Goal: Leave review/rating: Leave review/rating

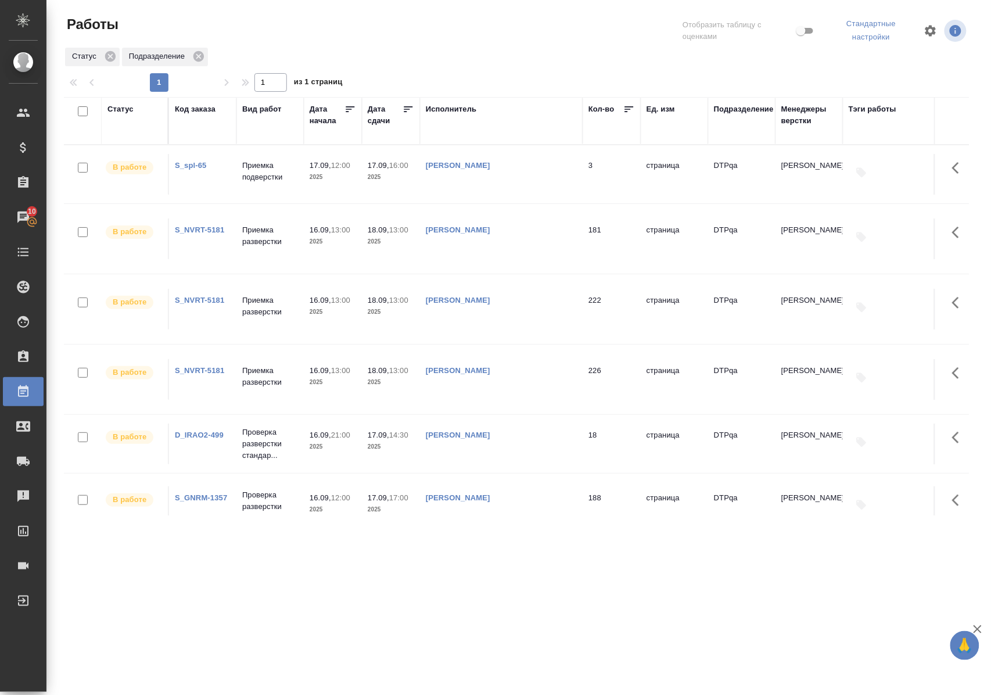
scroll to position [3, 0]
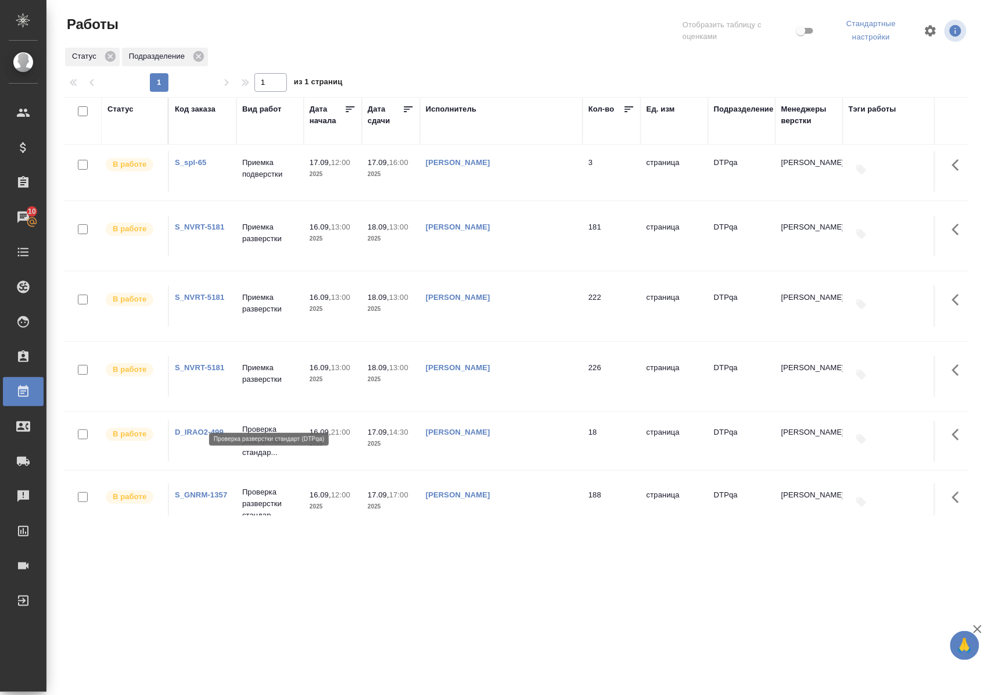
click at [263, 423] on p "Проверка разверстки стандар..." at bounding box center [270, 440] width 56 height 35
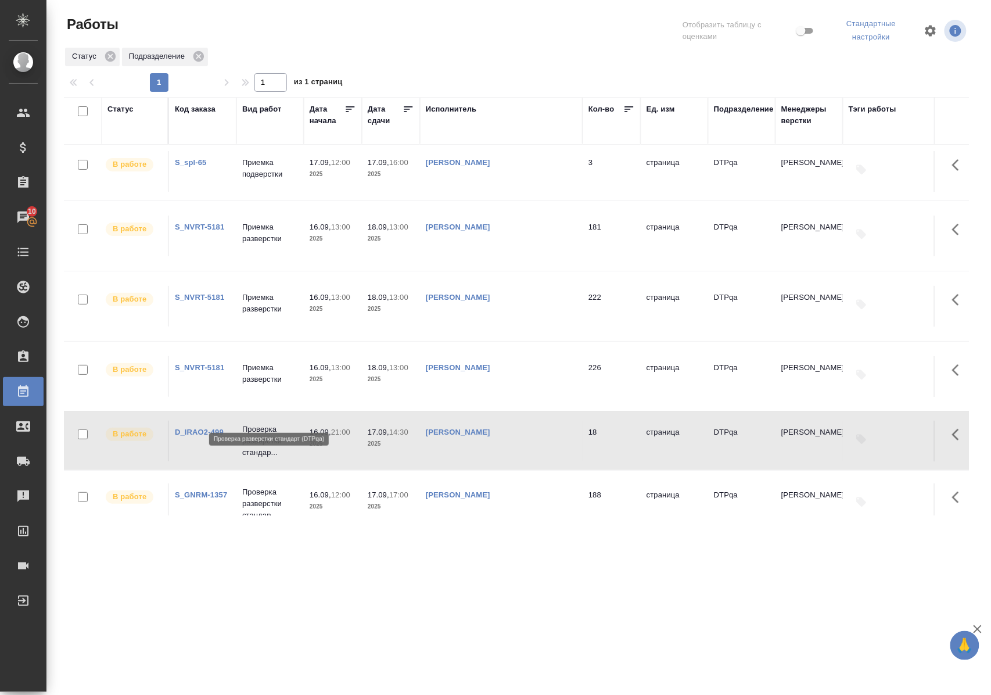
click at [263, 423] on p "Проверка разверстки стандар..." at bounding box center [270, 440] width 56 height 35
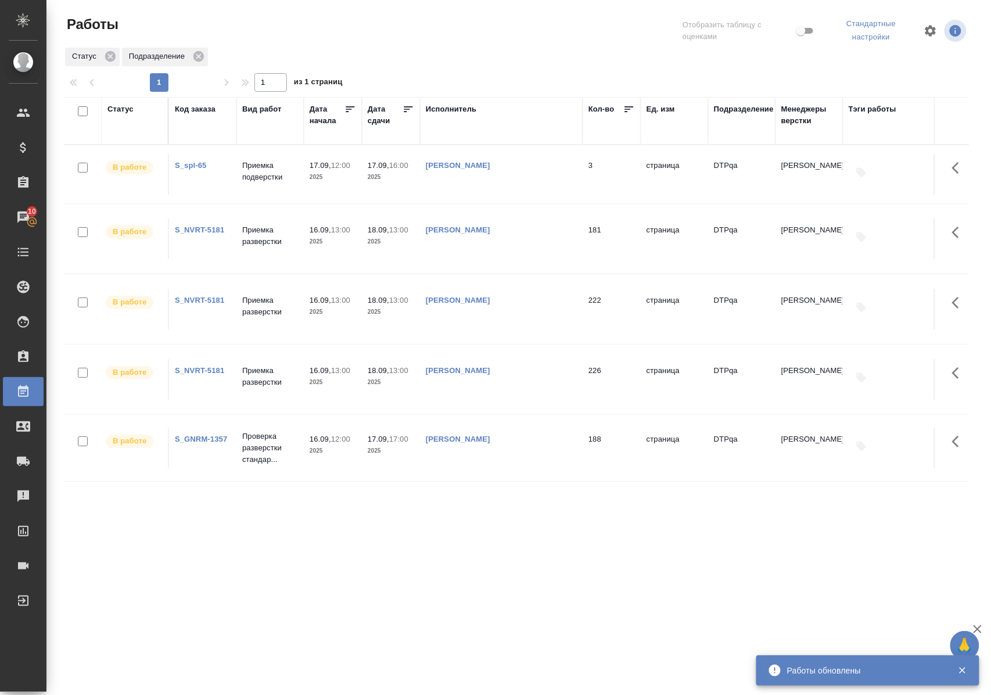
scroll to position [0, 0]
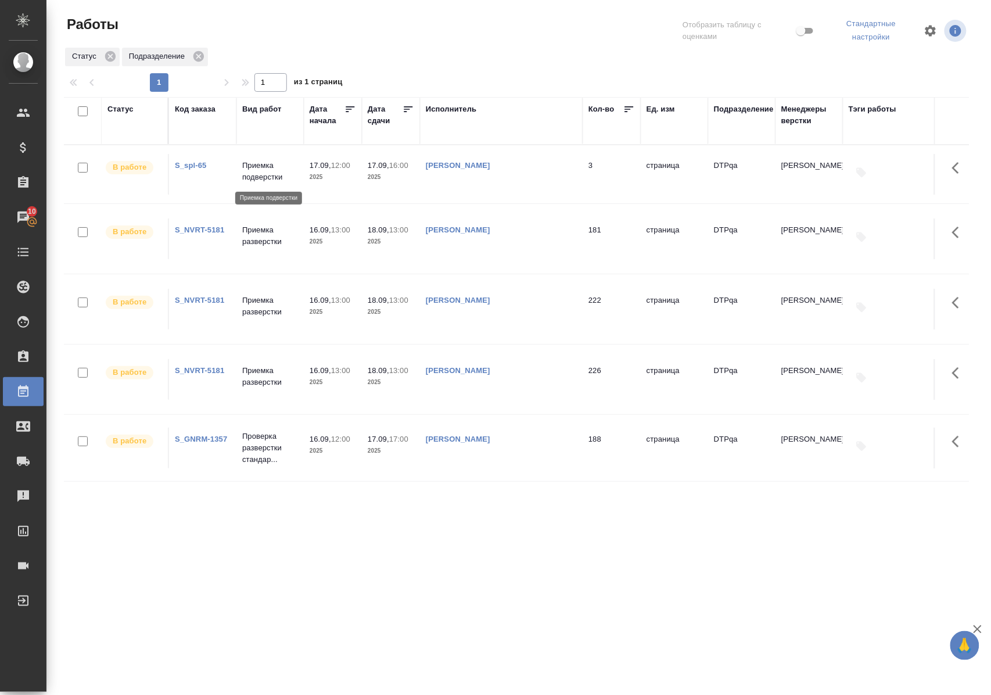
click at [264, 173] on p "Приемка подверстки" at bounding box center [270, 171] width 56 height 23
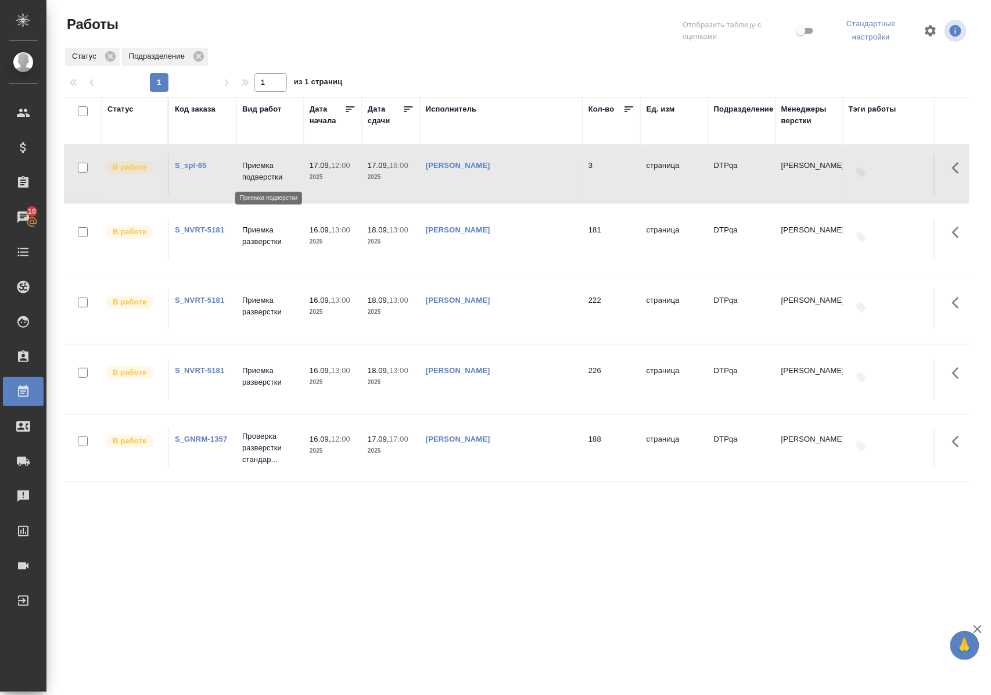
click at [264, 173] on p "Приемка подверстки" at bounding box center [270, 171] width 56 height 23
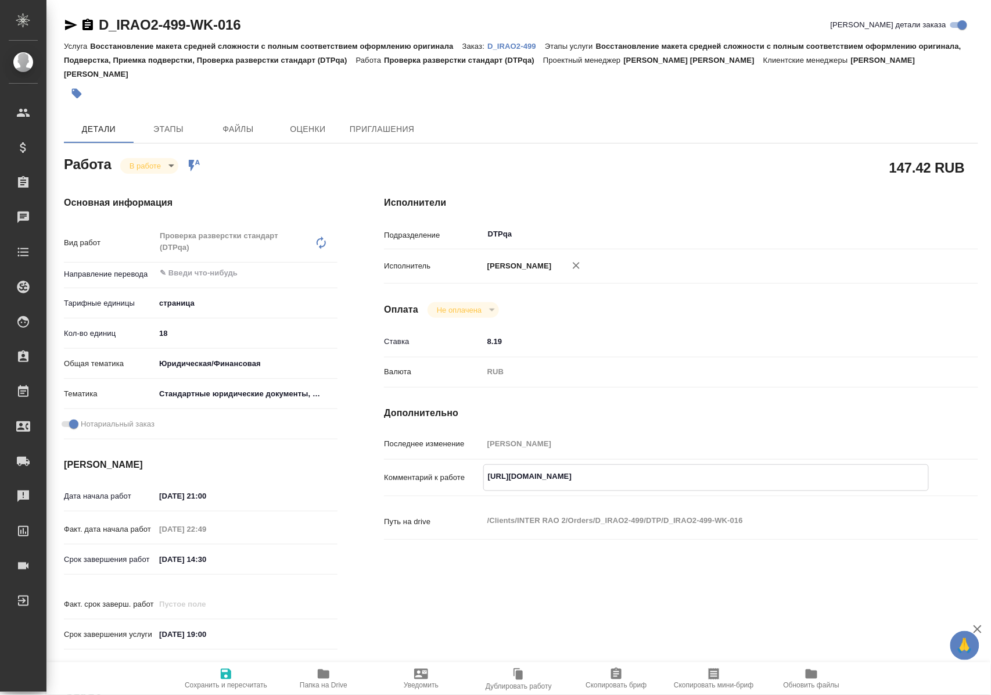
drag, startPoint x: 487, startPoint y: 473, endPoint x: 764, endPoint y: 475, distance: 277.7
click at [764, 475] on textarea "https://tera.awatera.com/Work/68c827975361bbd0a32c649a/details" at bounding box center [706, 476] width 444 height 20
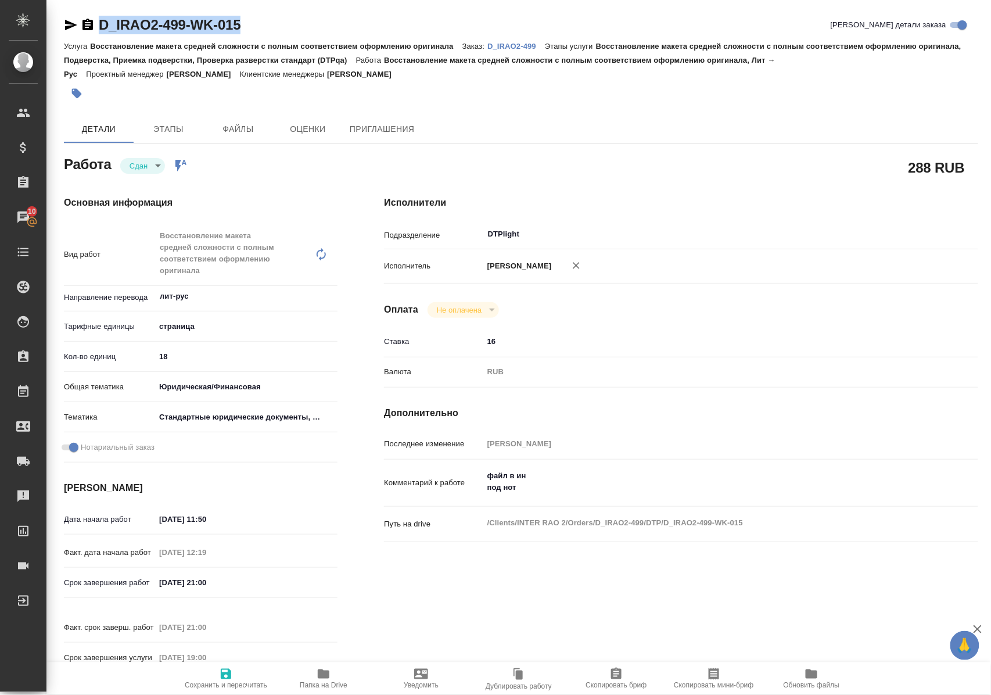
drag, startPoint x: 274, startPoint y: 23, endPoint x: 100, endPoint y: 28, distance: 174.4
click at [100, 28] on div "D_IRAO2-499-WK-015 Кратко детали заказа" at bounding box center [521, 25] width 914 height 19
copy link "D_IRAO2-499-WK-015"
click at [519, 44] on p "D_IRAO2-499" at bounding box center [516, 46] width 58 height 9
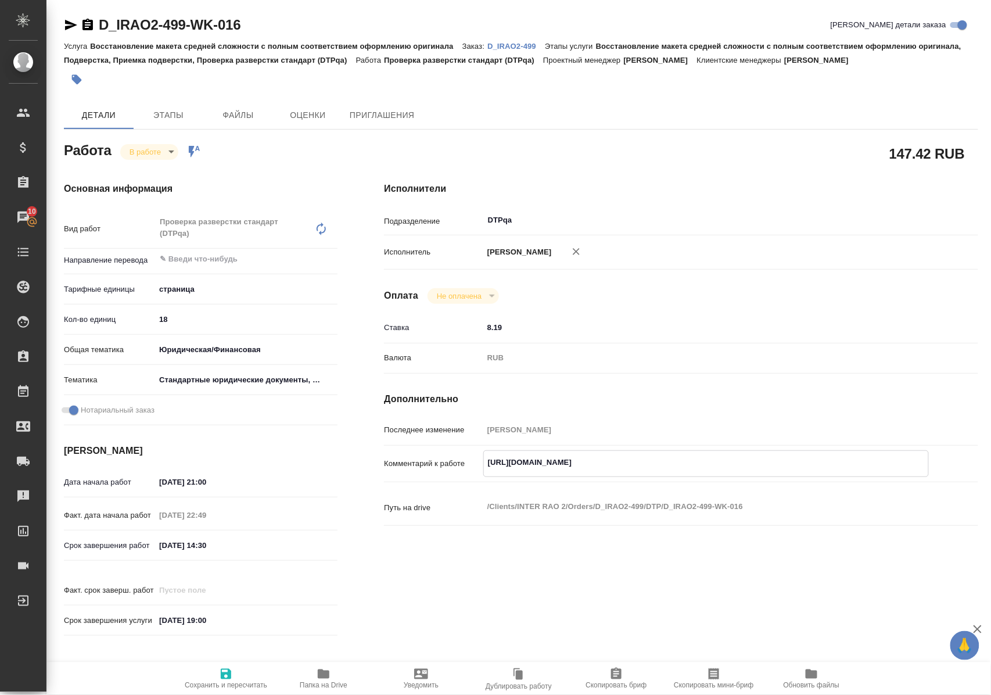
click at [330, 675] on icon "button" at bounding box center [324, 674] width 14 height 14
click at [160, 151] on body "🙏 .cls-1 fill:#fff; AWATERA Polushina Alena Клиенты Спецификации Заказы 10 Чаты…" at bounding box center [495, 347] width 991 height 695
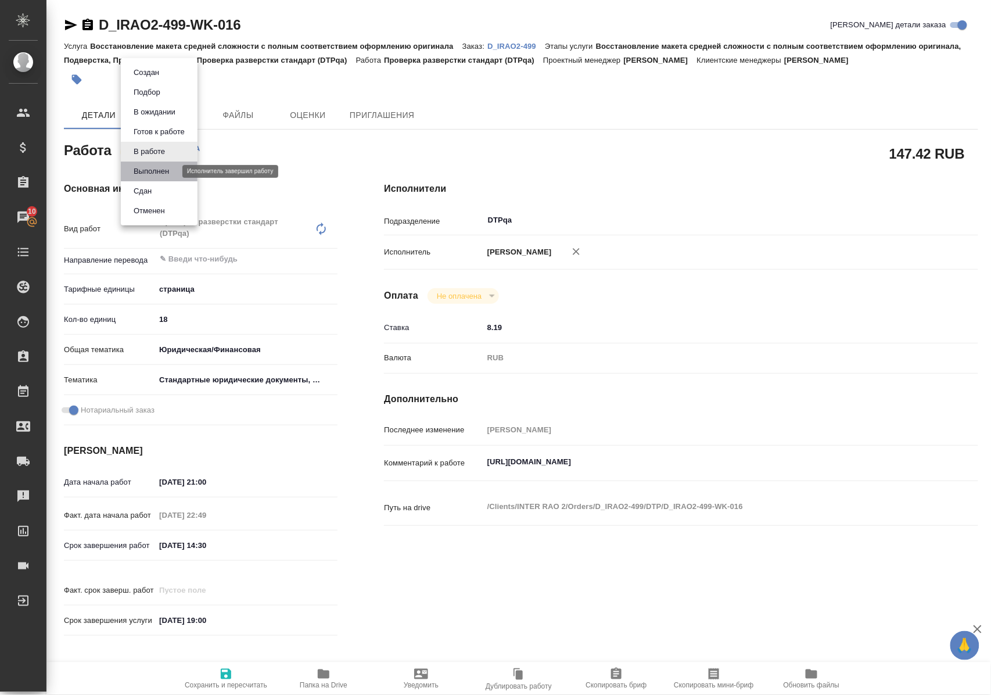
click at [159, 168] on button "Выполнен" at bounding box center [151, 171] width 42 height 13
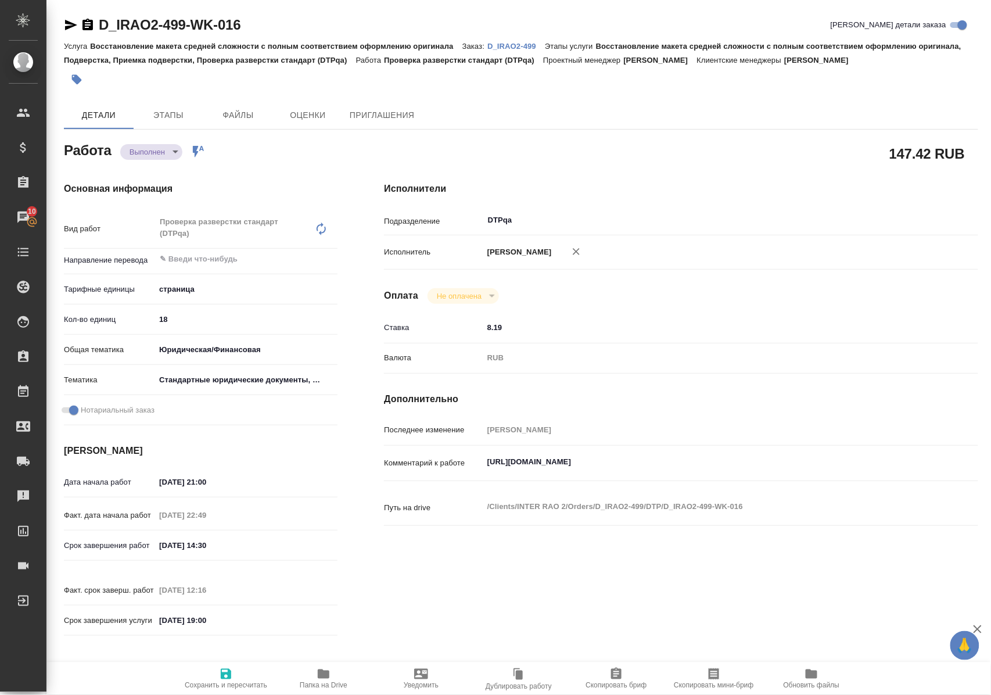
type textarea "x"
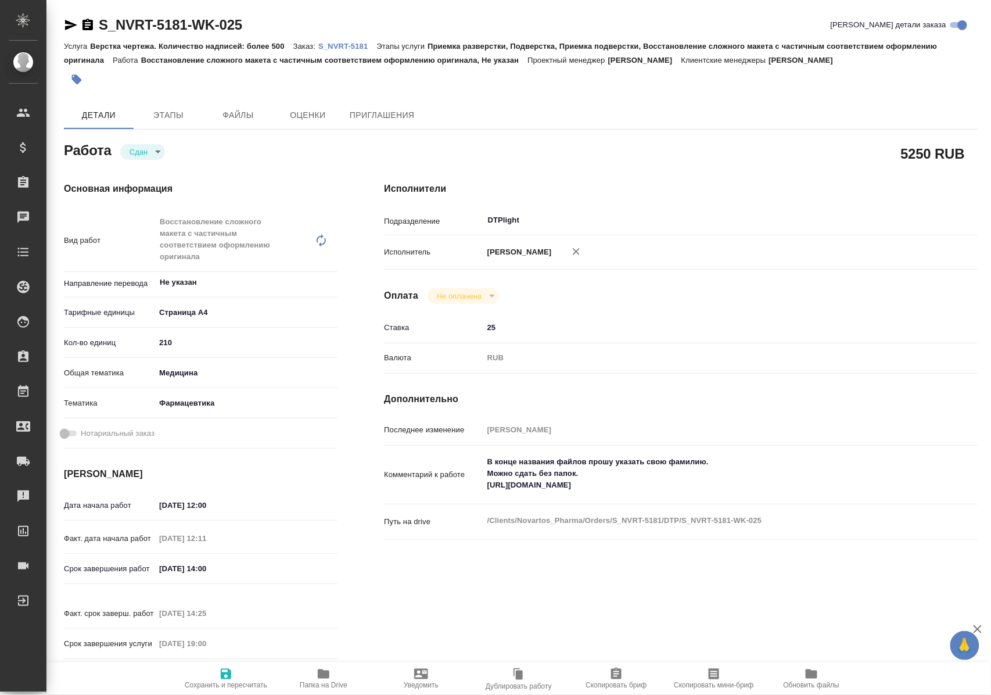
click at [356, 42] on p "S_NVRT-5181" at bounding box center [347, 46] width 58 height 9
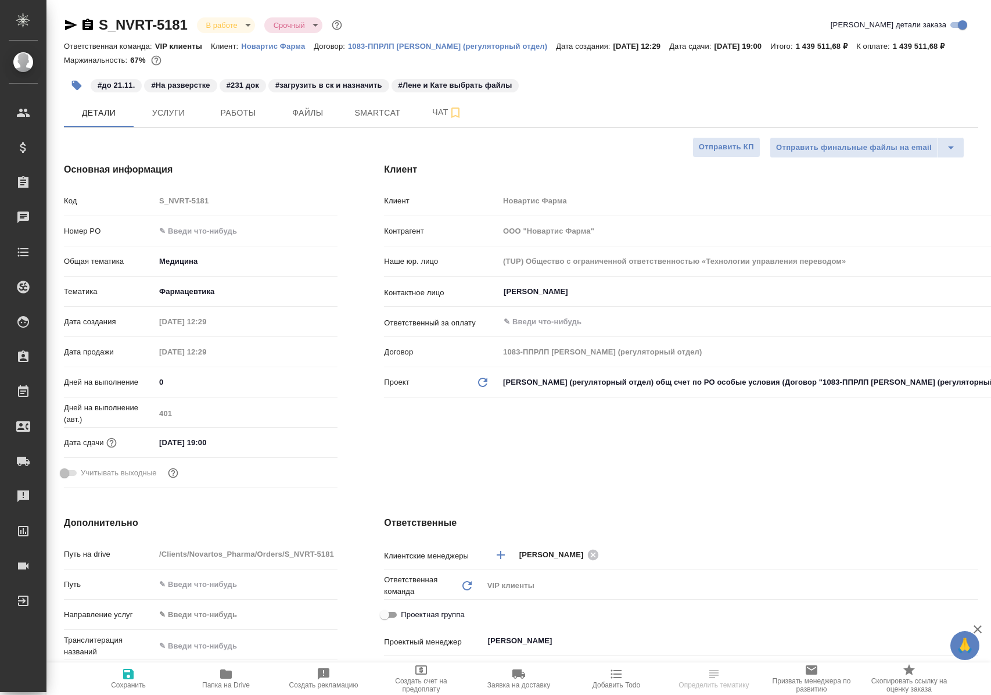
select select "RU"
click at [245, 120] on span "Работы" at bounding box center [238, 113] width 56 height 15
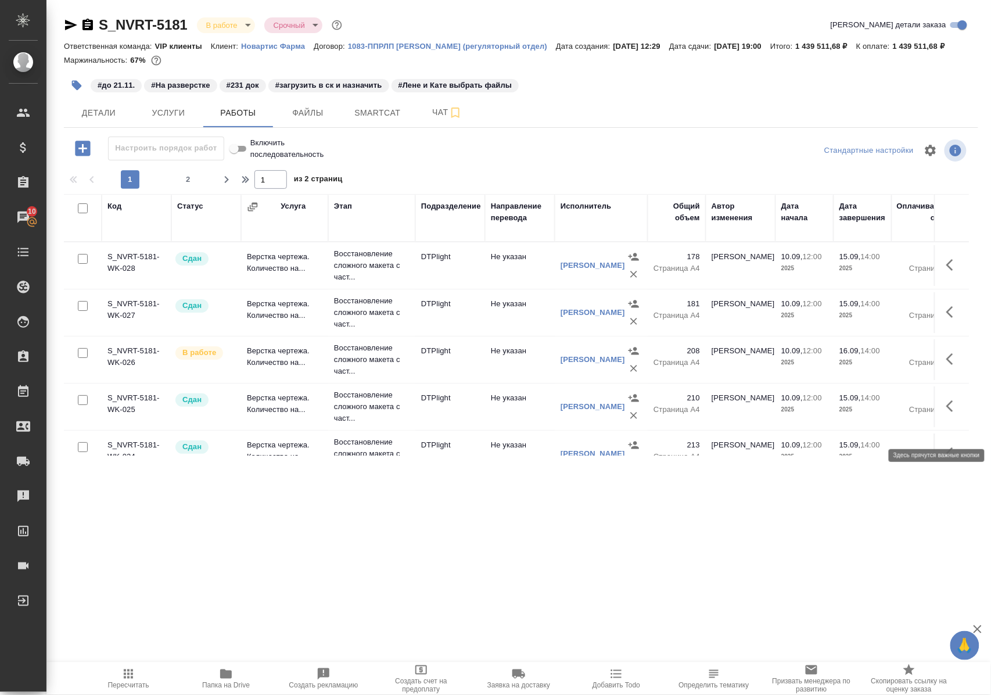
click at [946, 412] on icon "button" at bounding box center [949, 406] width 7 height 12
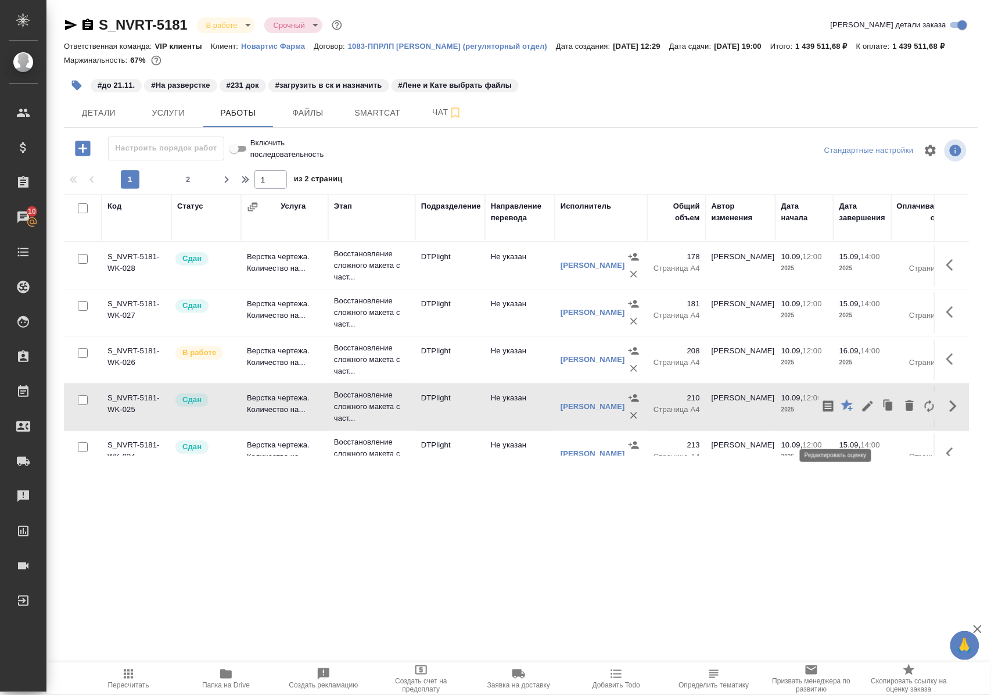
click at [841, 411] on icon "button" at bounding box center [847, 405] width 12 height 12
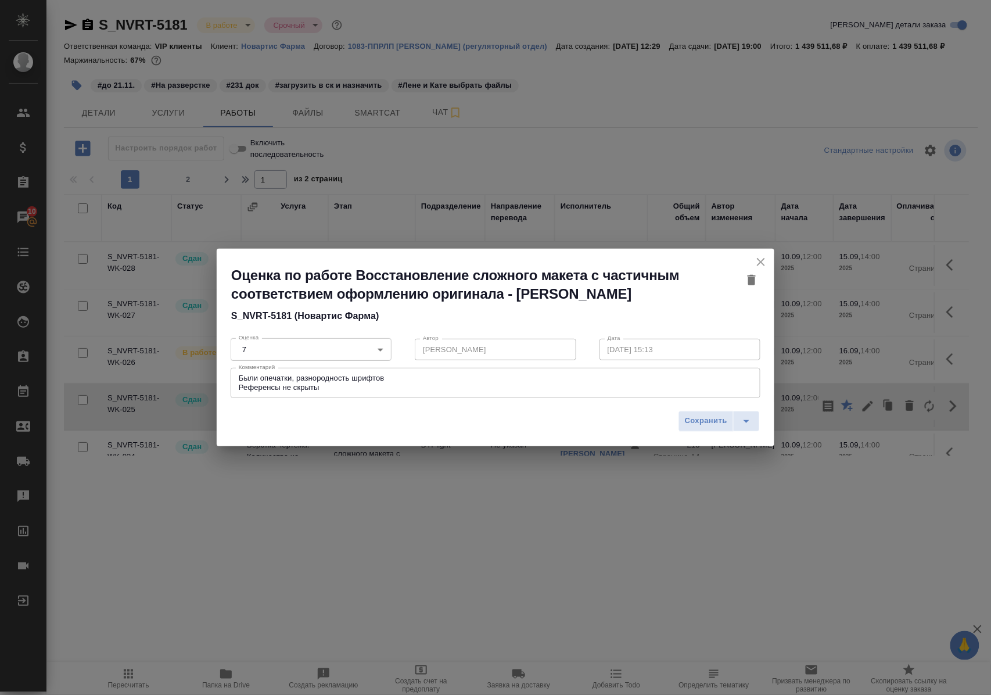
click at [763, 255] on icon "close" at bounding box center [761, 262] width 14 height 14
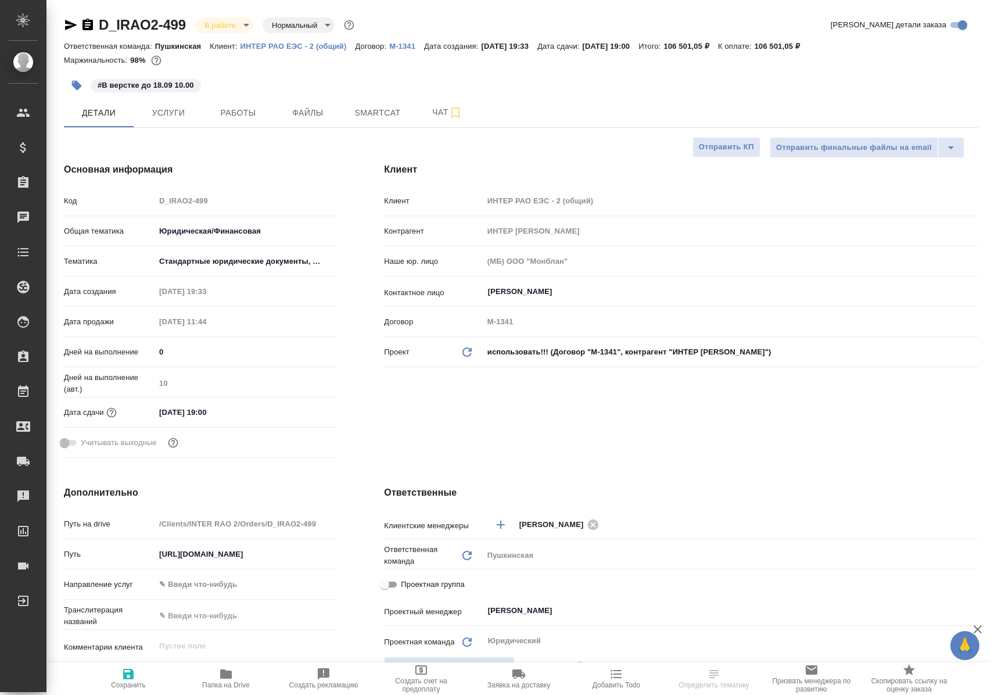
select select "RU"
click at [237, 116] on span "Работы" at bounding box center [238, 113] width 56 height 15
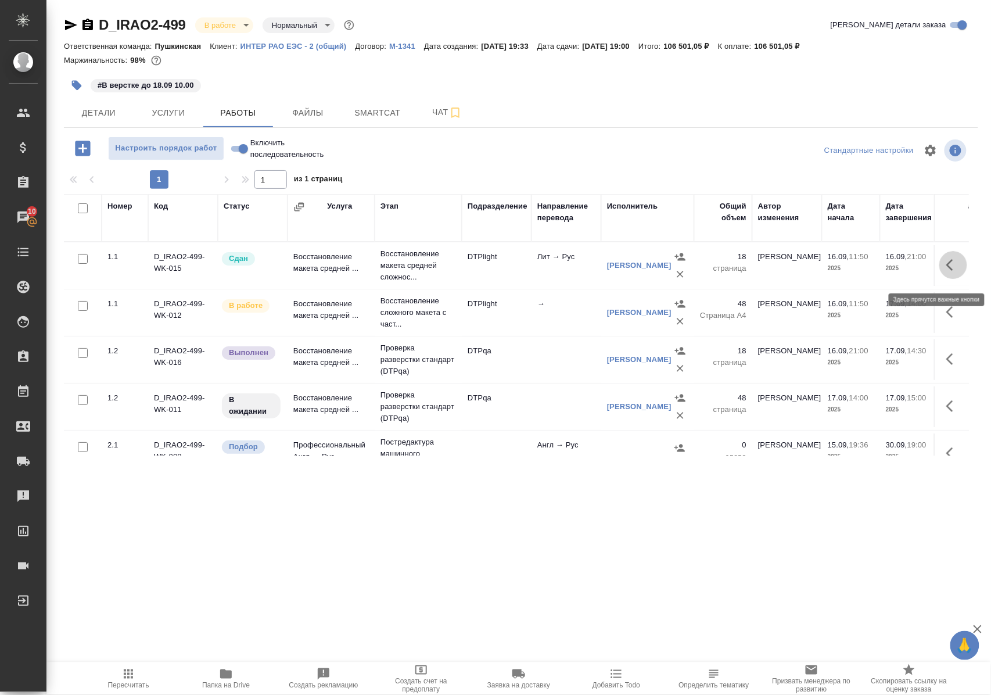
click at [946, 271] on icon "button" at bounding box center [949, 265] width 7 height 12
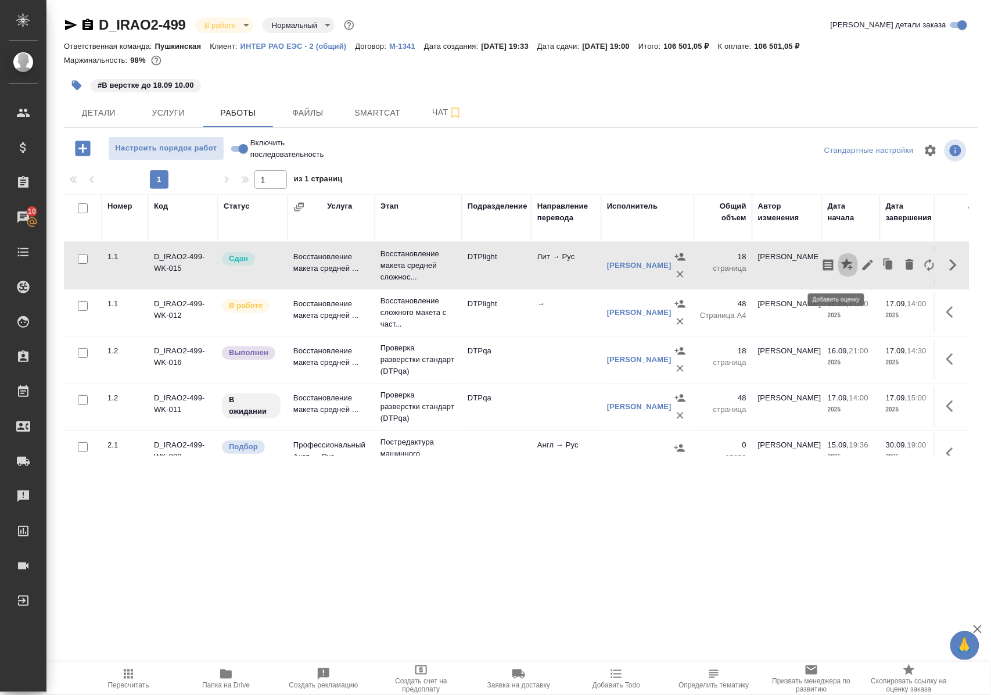
click at [841, 272] on icon "button" at bounding box center [848, 265] width 14 height 14
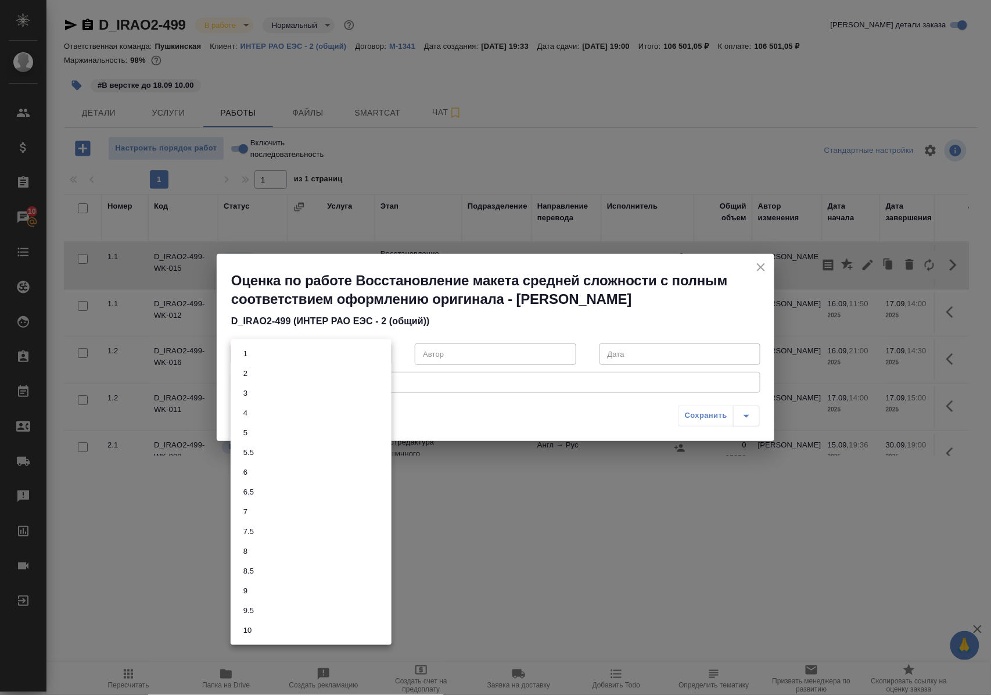
click at [382, 351] on body "🙏 .cls-1 fill:#fff; AWATERA Polushina Alena Клиенты Спецификации Заказы 10 Чаты…" at bounding box center [495, 347] width 991 height 695
click at [257, 575] on button "8.5" at bounding box center [248, 571] width 17 height 13
type input "8.5"
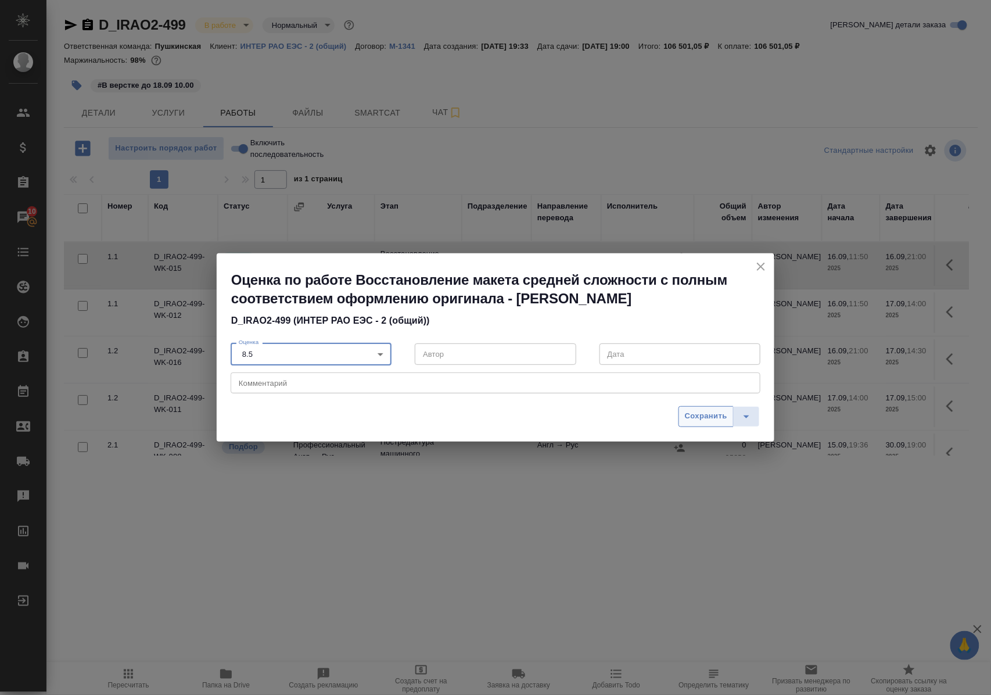
click at [706, 414] on span "Сохранить" at bounding box center [706, 416] width 42 height 13
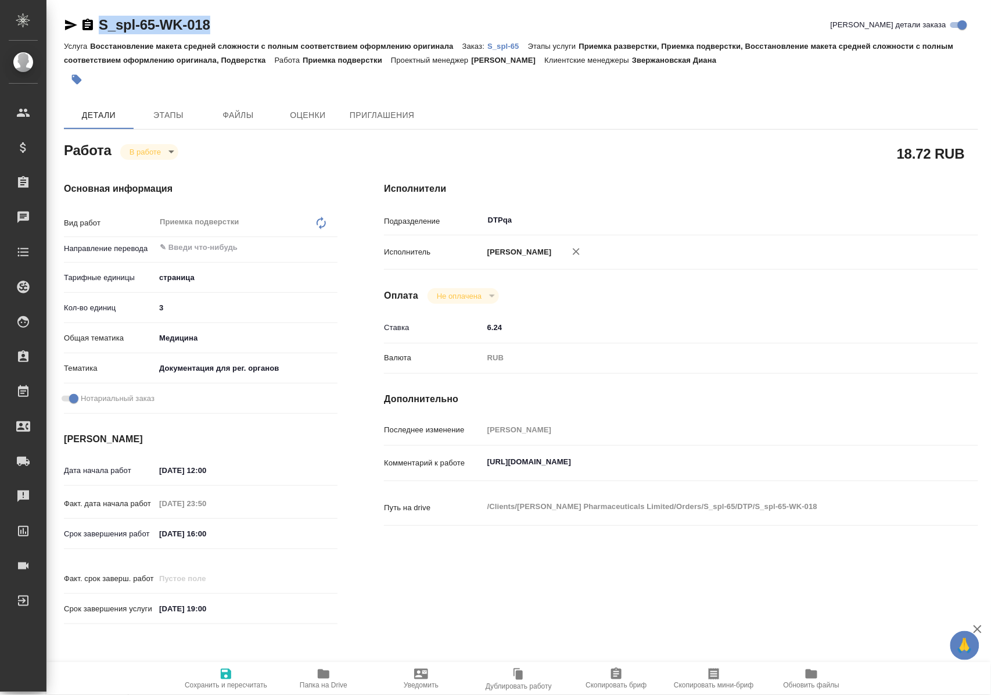
drag, startPoint x: 235, startPoint y: 22, endPoint x: 86, endPoint y: 23, distance: 149.3
click at [86, 23] on div "S_spl-65-WK-018 Кратко детали заказа" at bounding box center [521, 25] width 914 height 19
copy link "S_spl-65-WK-018"
drag, startPoint x: 486, startPoint y: 475, endPoint x: 781, endPoint y: 472, distance: 295.1
click at [781, 472] on textarea "[URL][DOMAIN_NAME]" at bounding box center [706, 463] width 444 height 20
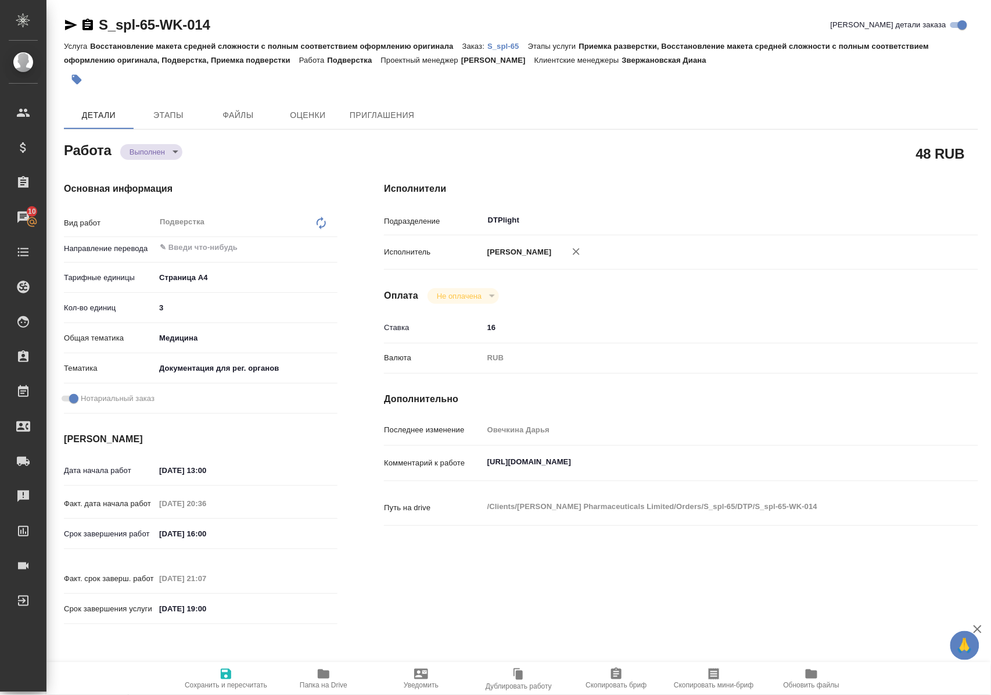
click at [329, 677] on icon "button" at bounding box center [324, 673] width 12 height 9
click at [509, 46] on p "S_spl-65" at bounding box center [507, 46] width 41 height 9
click at [512, 41] on link "S_spl-65" at bounding box center [507, 46] width 41 height 10
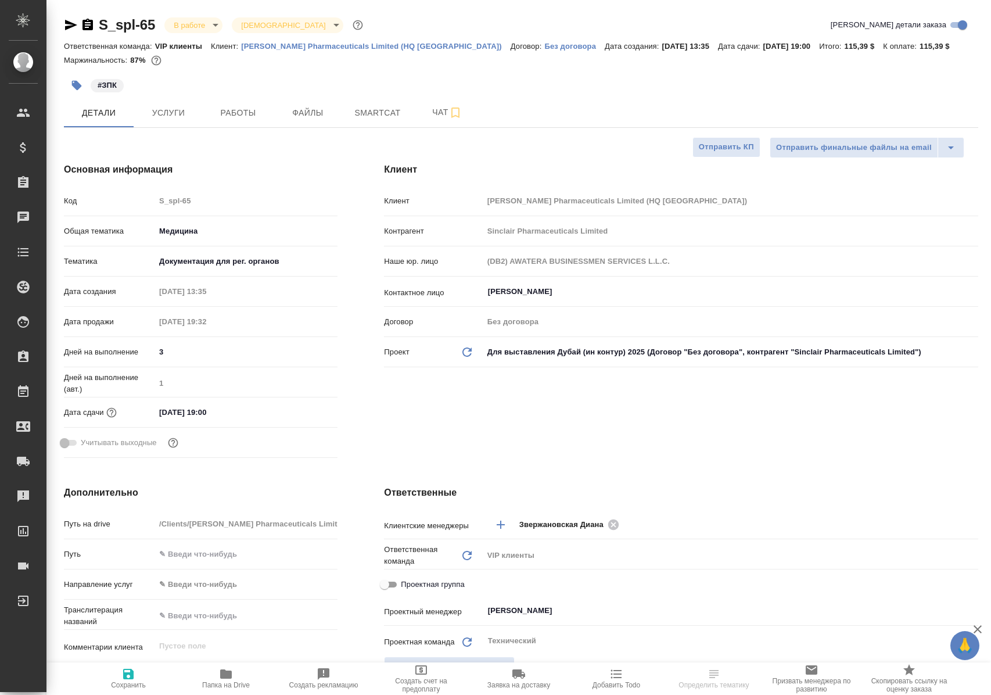
select select "RU"
click at [209, 116] on button "Работы" at bounding box center [238, 112] width 70 height 29
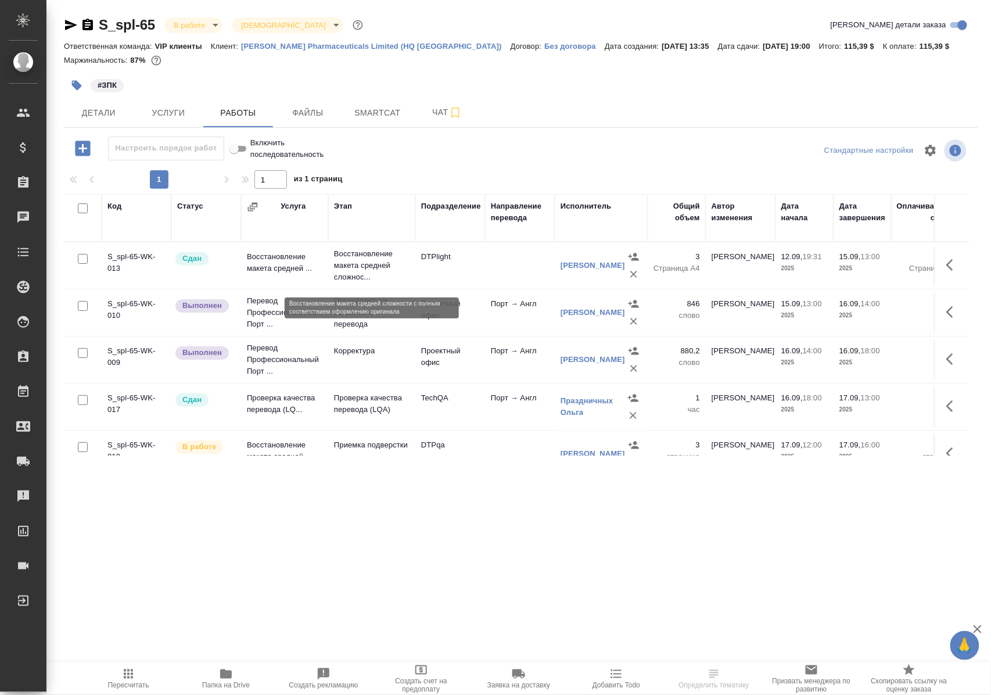
click at [351, 268] on p "Восстановление макета средней сложнос..." at bounding box center [372, 265] width 76 height 35
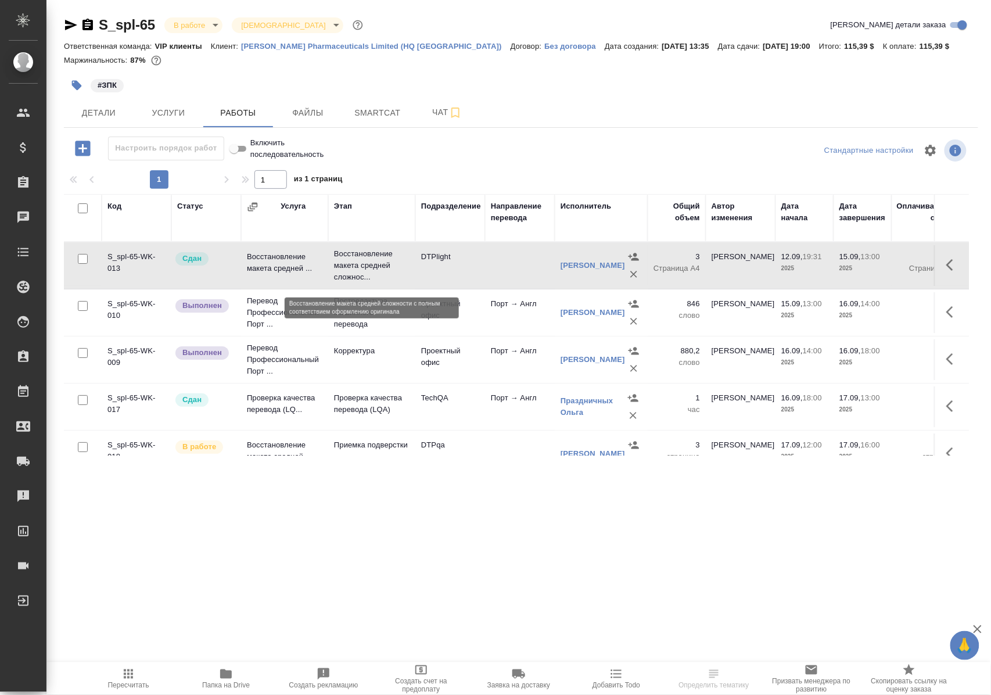
click at [351, 268] on p "Восстановление макета средней сложнос..." at bounding box center [372, 265] width 76 height 35
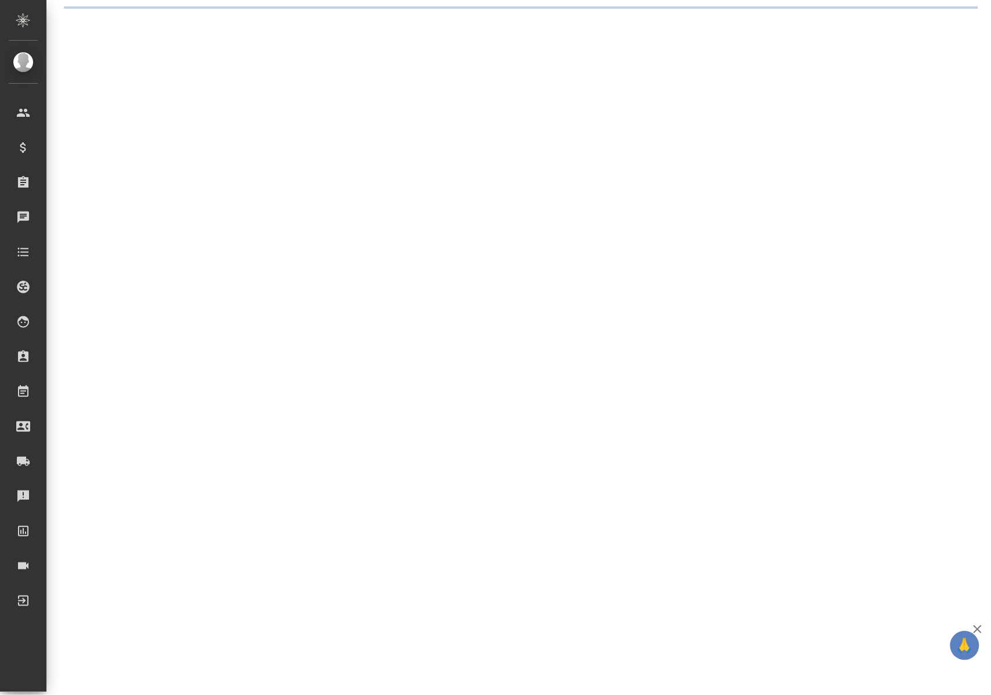
select select "RU"
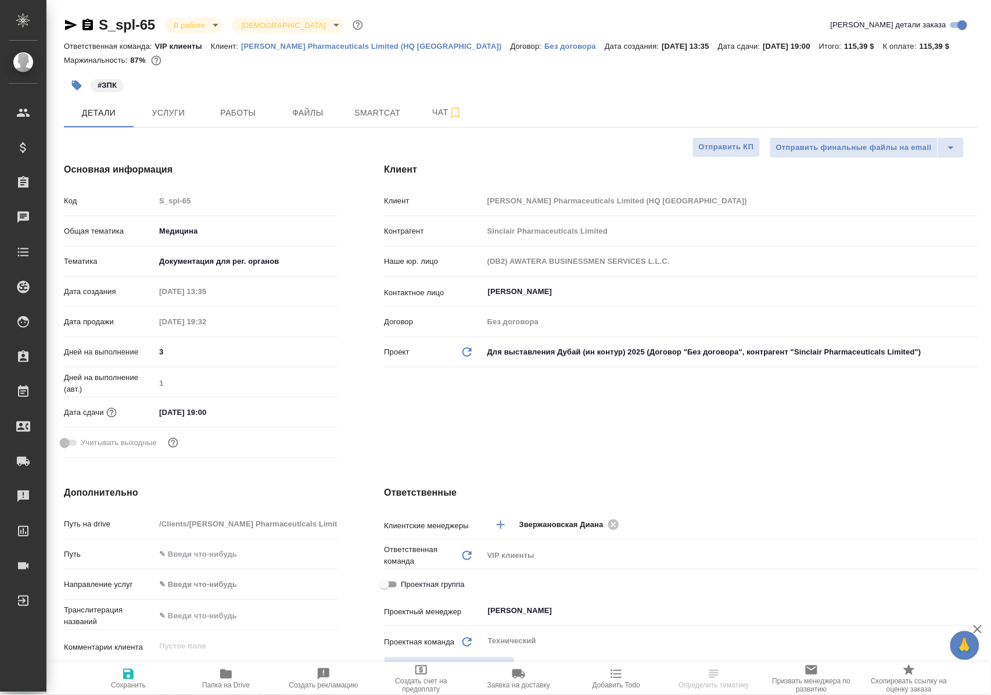
type textarea "x"
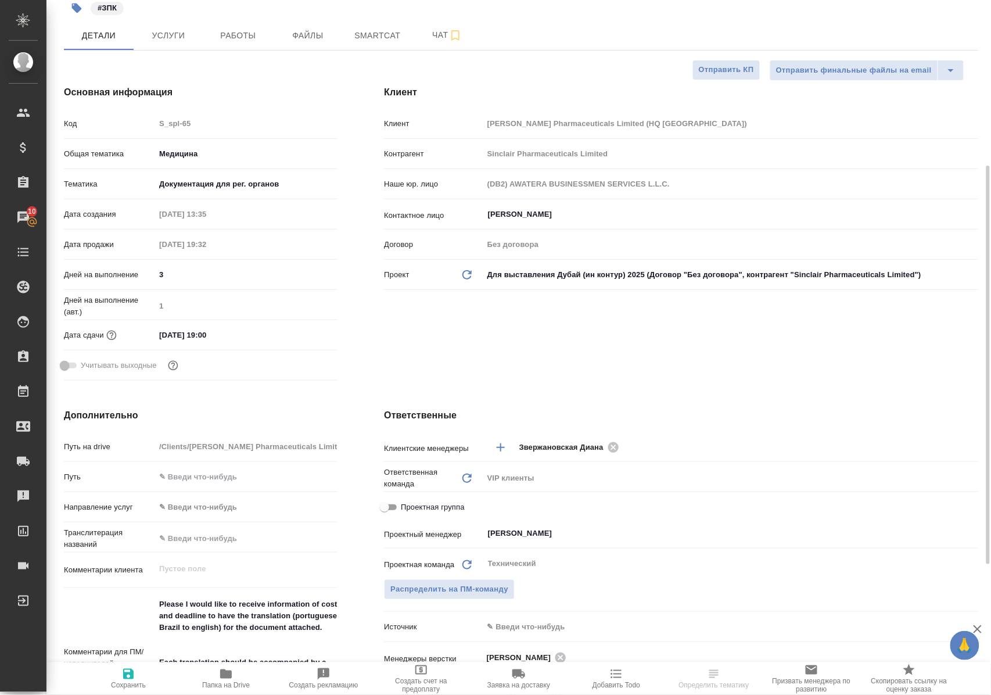
scroll to position [155, 0]
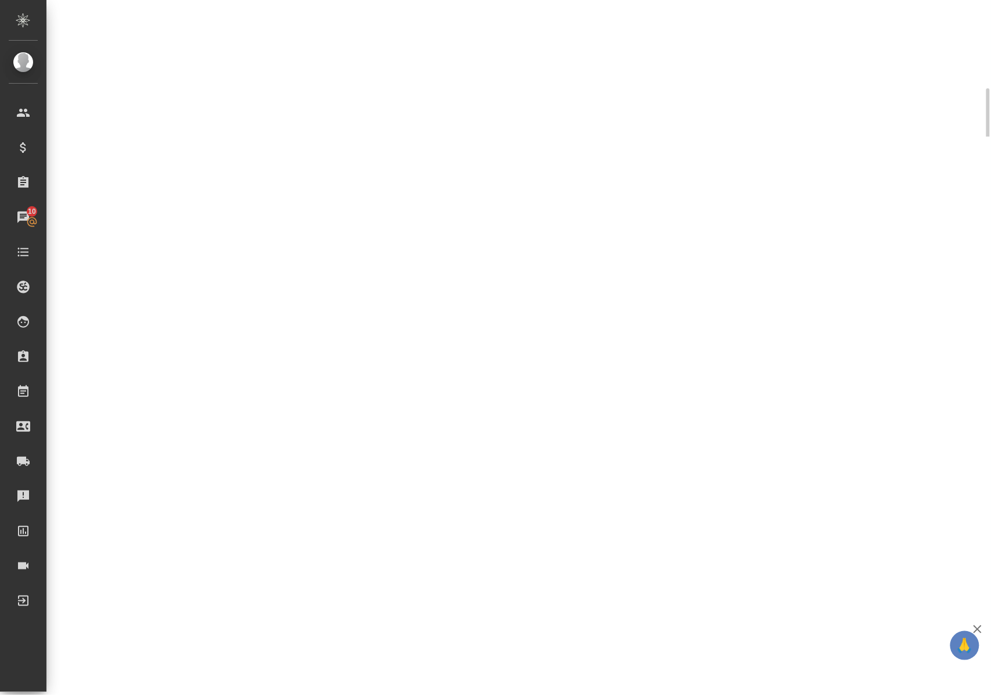
select select "RU"
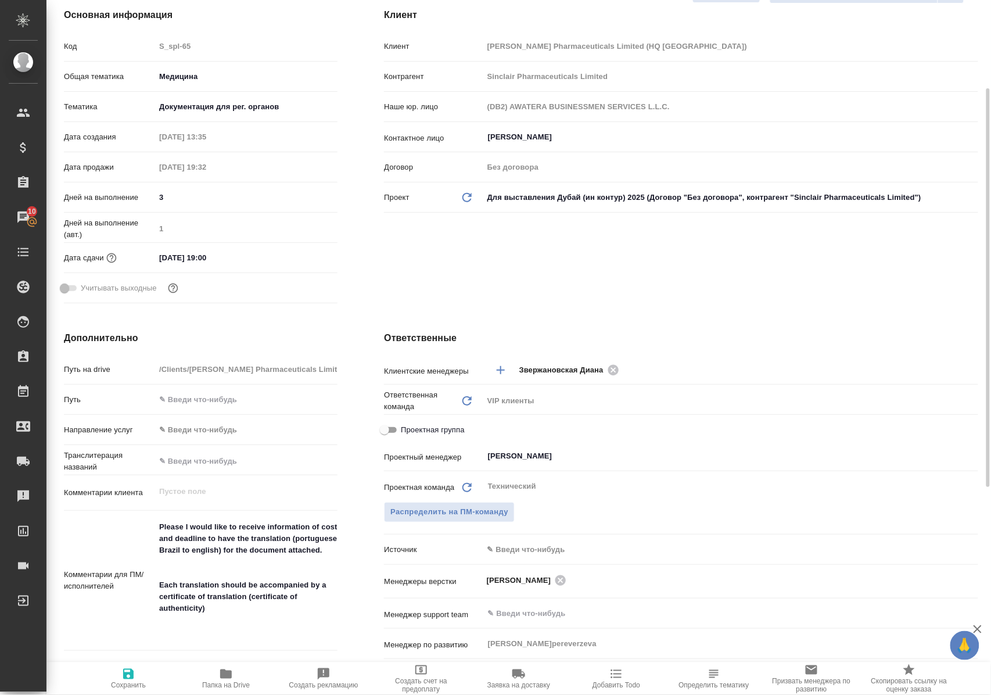
type textarea "x"
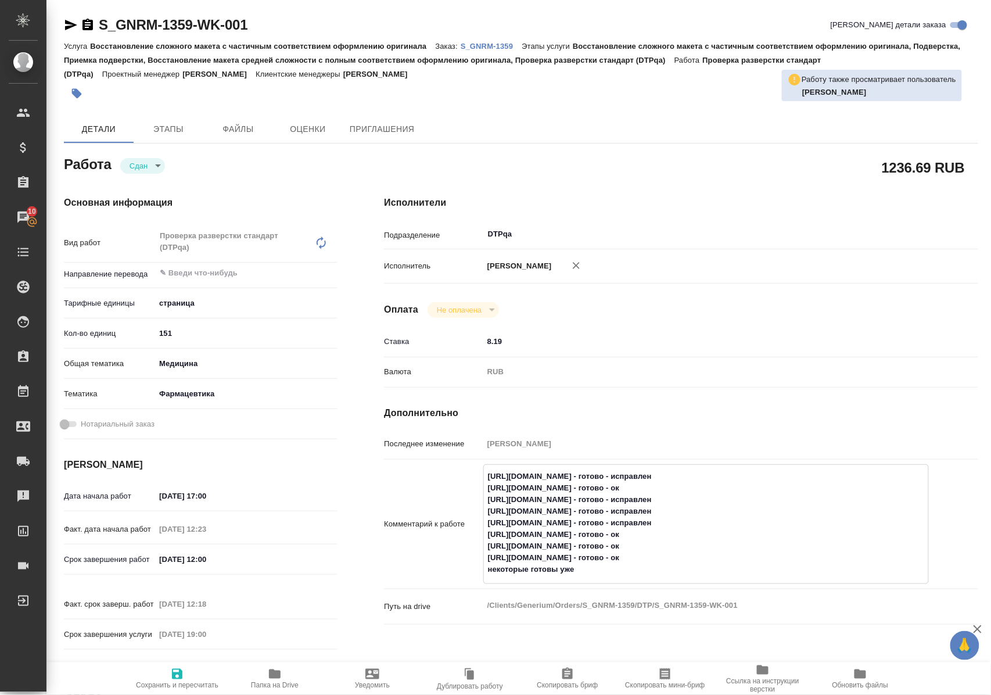
drag, startPoint x: 487, startPoint y: 535, endPoint x: 724, endPoint y: 533, distance: 237.0
click at [724, 533] on textarea "[URL][DOMAIN_NAME] - готово - исправлен [URL][DOMAIN_NAME] - готово - ок [URL][…" at bounding box center [706, 522] width 444 height 113
drag, startPoint x: 489, startPoint y: 523, endPoint x: 718, endPoint y: 525, distance: 229.5
click at [718, 525] on textarea "[URL][DOMAIN_NAME] - готово - исправлен [URL][DOMAIN_NAME] - готово - ок [URL][…" at bounding box center [706, 522] width 444 height 113
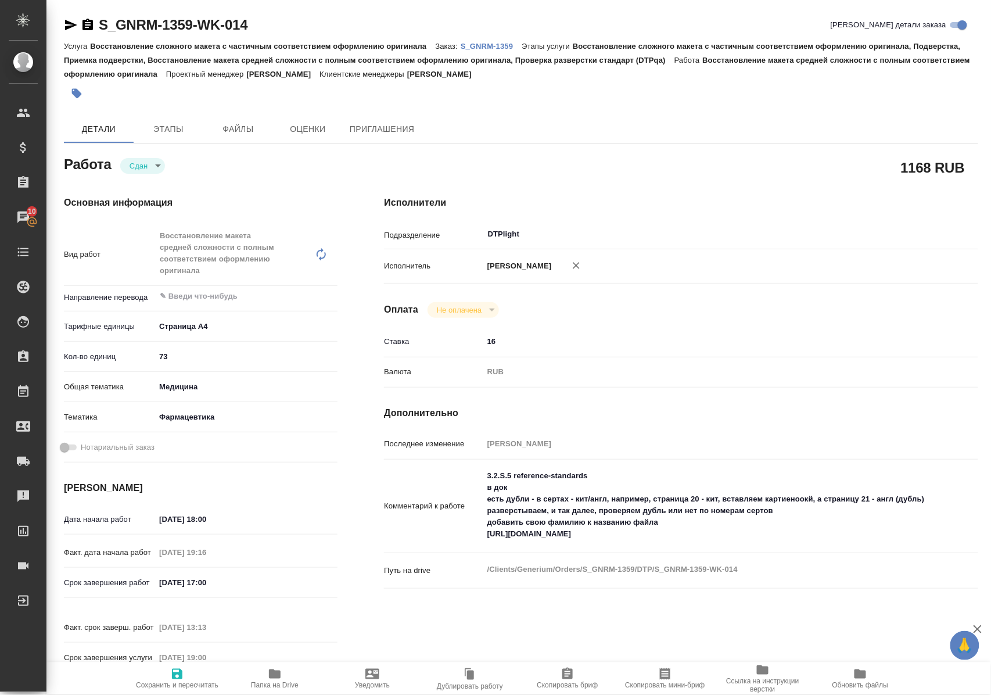
click at [268, 674] on icon "button" at bounding box center [275, 674] width 14 height 14
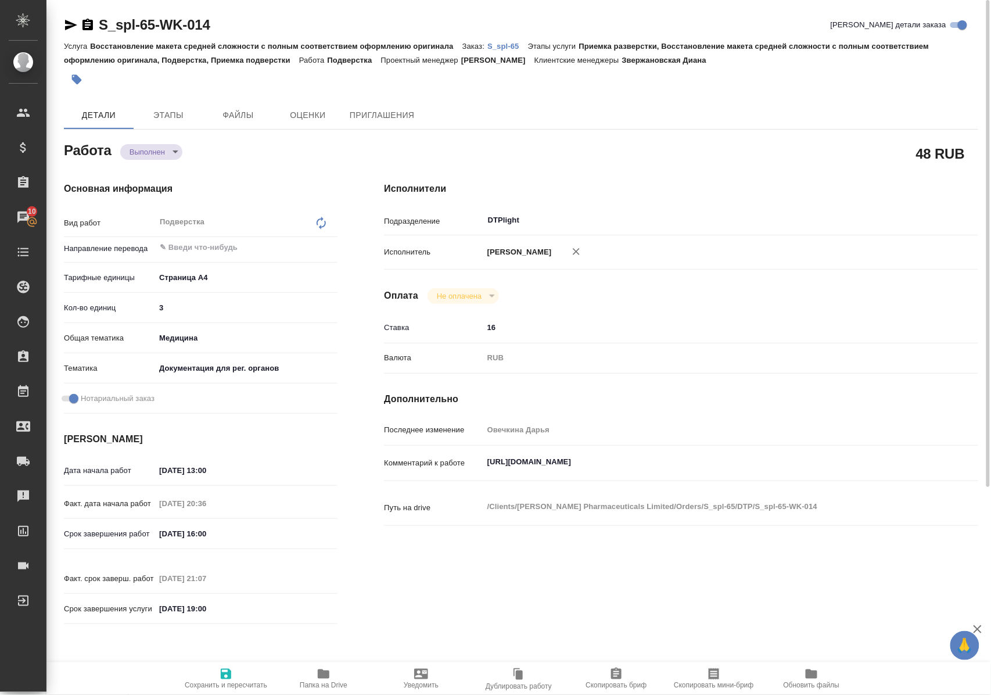
click at [71, 26] on icon "button" at bounding box center [71, 25] width 12 height 10
drag, startPoint x: 259, startPoint y: 26, endPoint x: 93, endPoint y: 31, distance: 166.2
click at [93, 31] on div "S_spl-65-WK-014 Кратко детали заказа" at bounding box center [521, 25] width 914 height 19
copy link "S_spl-65-WK-014"
click at [512, 44] on p "S_spl-65" at bounding box center [507, 46] width 41 height 9
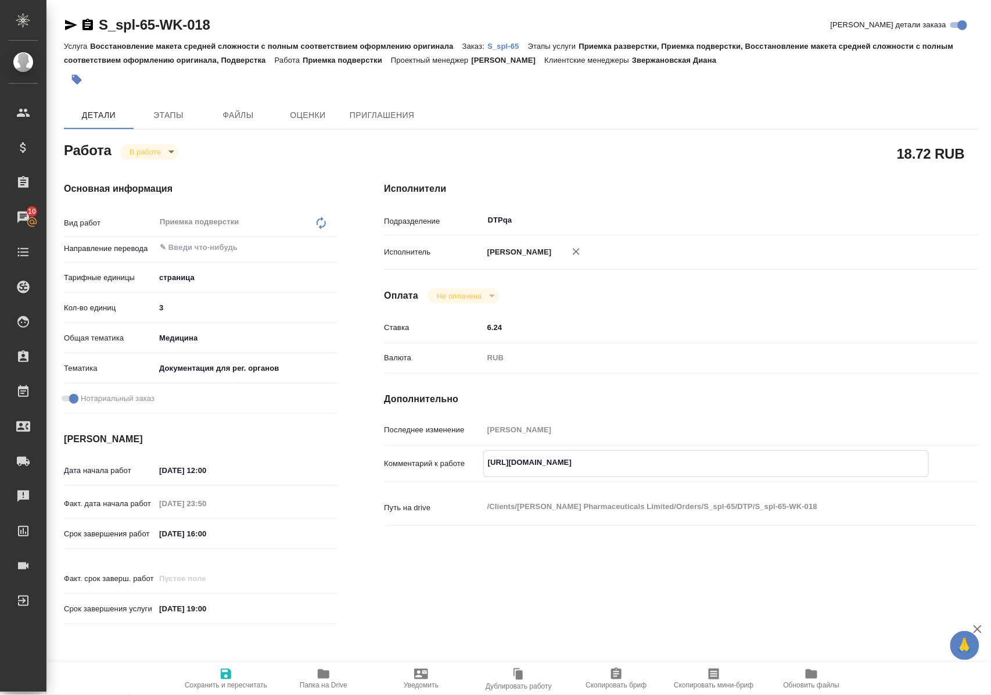
click at [70, 24] on icon "button" at bounding box center [71, 25] width 12 height 10
click at [328, 681] on span "Папка на Drive" at bounding box center [324, 685] width 48 height 8
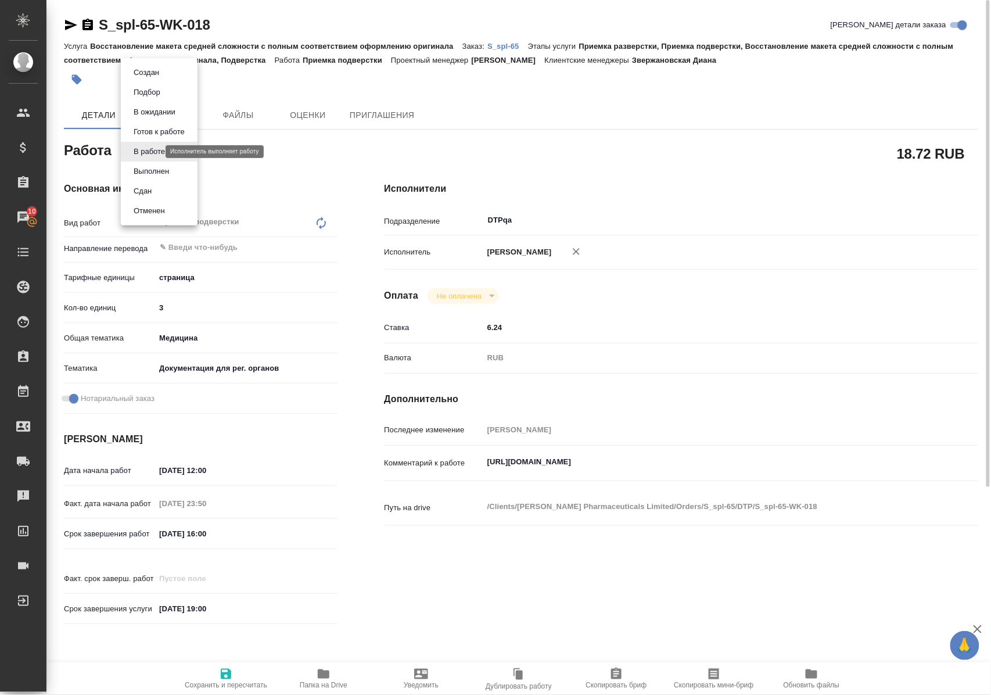
click at [156, 149] on body "🙏 .cls-1 fill:#fff; AWATERA Polushina Alena Клиенты Спецификации Заказы 10 Чаты…" at bounding box center [495, 347] width 991 height 695
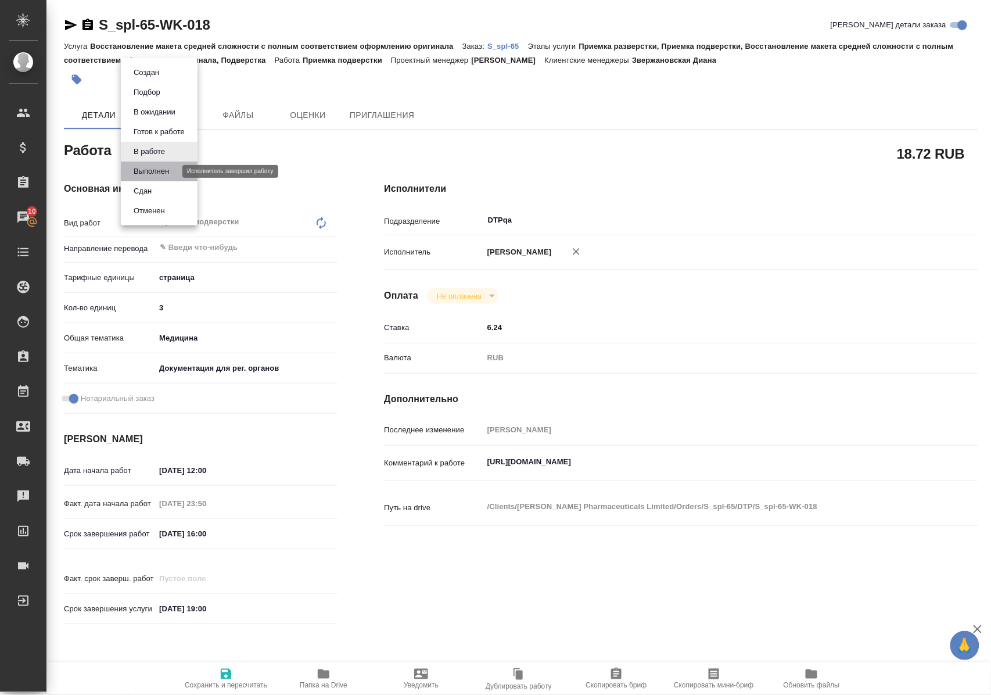
click at [159, 173] on button "Выполнен" at bounding box center [151, 171] width 42 height 13
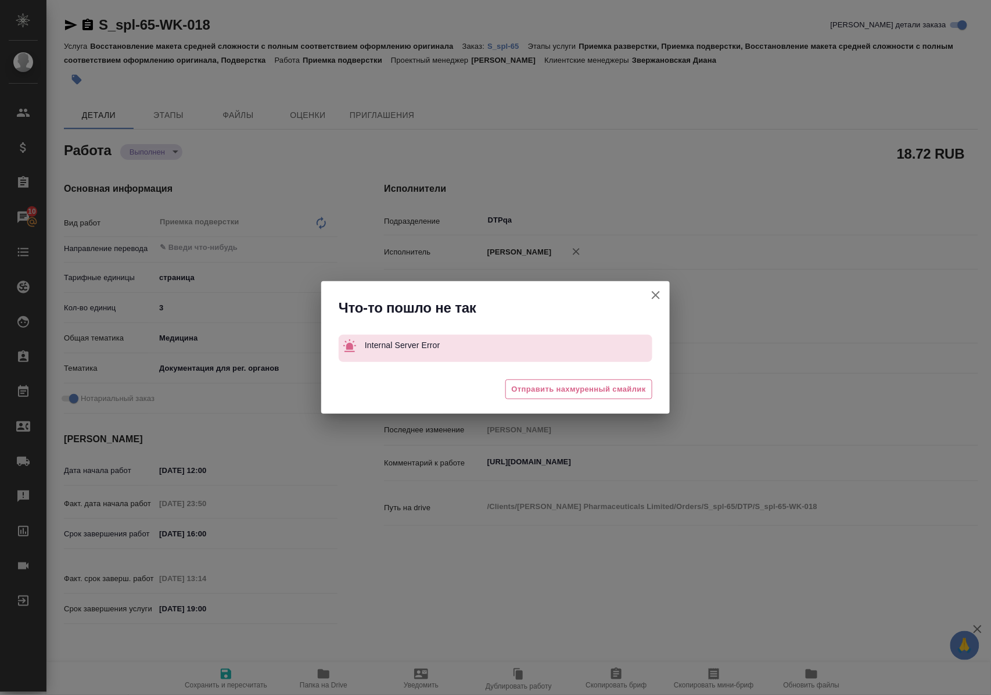
type textarea "x"
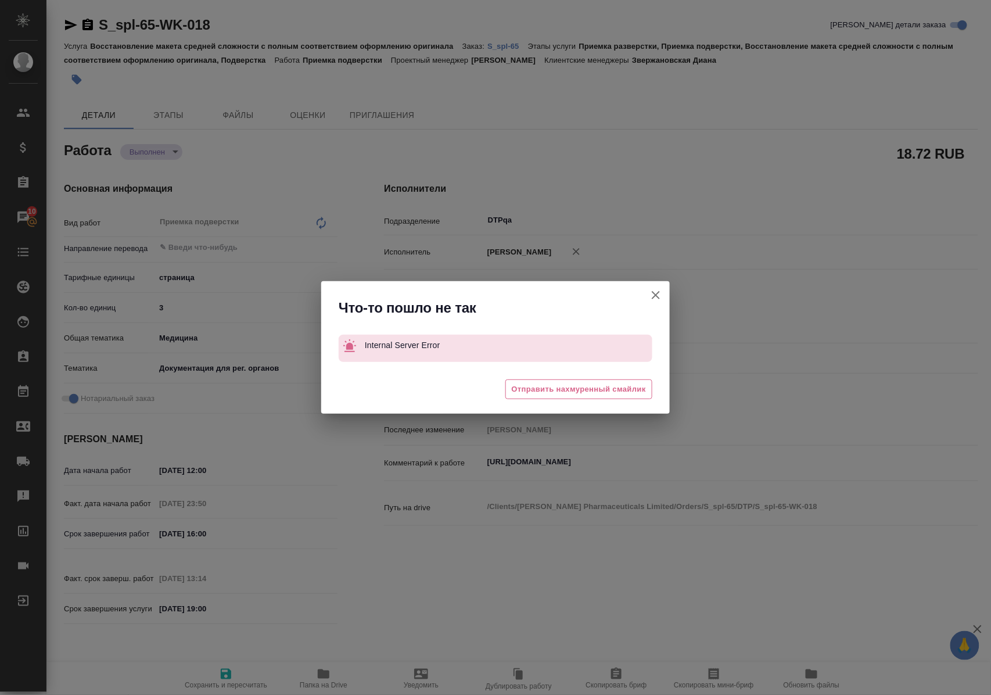
type textarea "x"
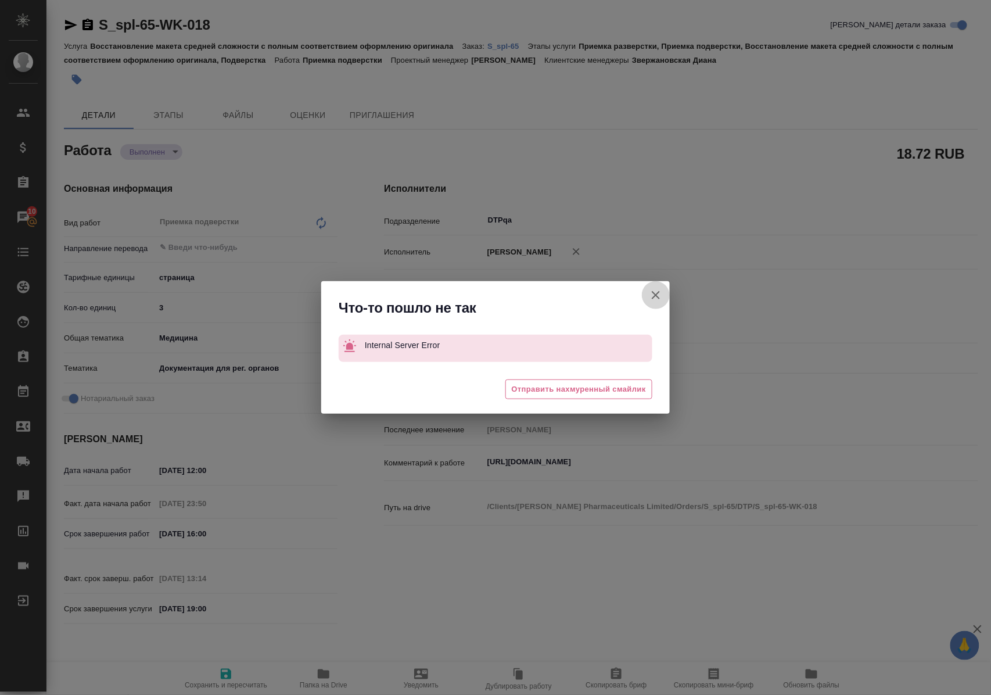
click at [656, 296] on icon "button" at bounding box center [656, 295] width 8 height 8
type textarea "x"
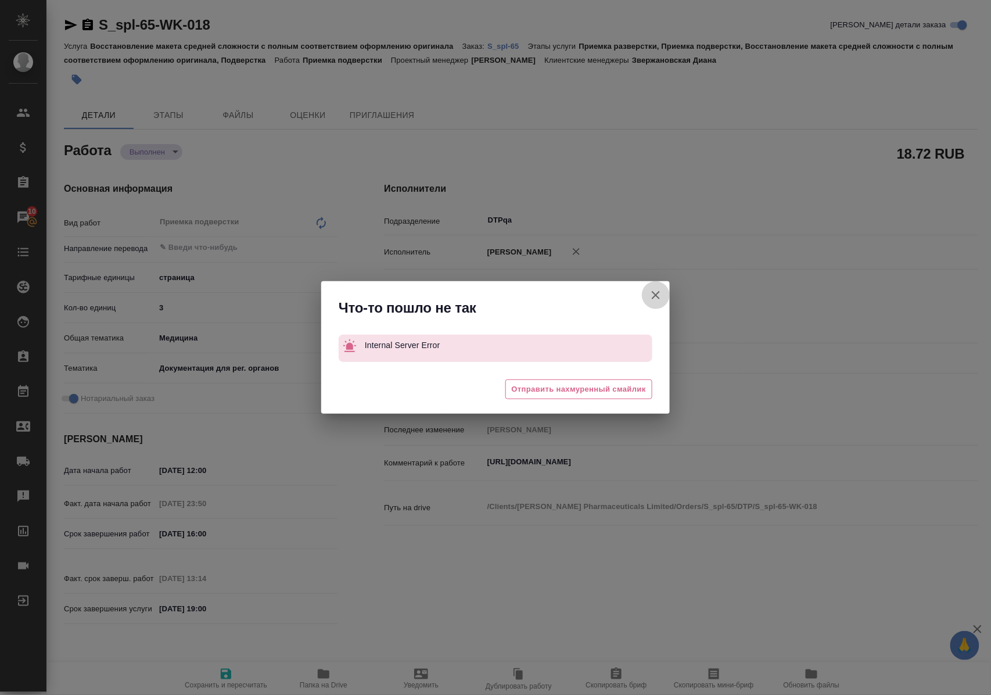
type textarea "x"
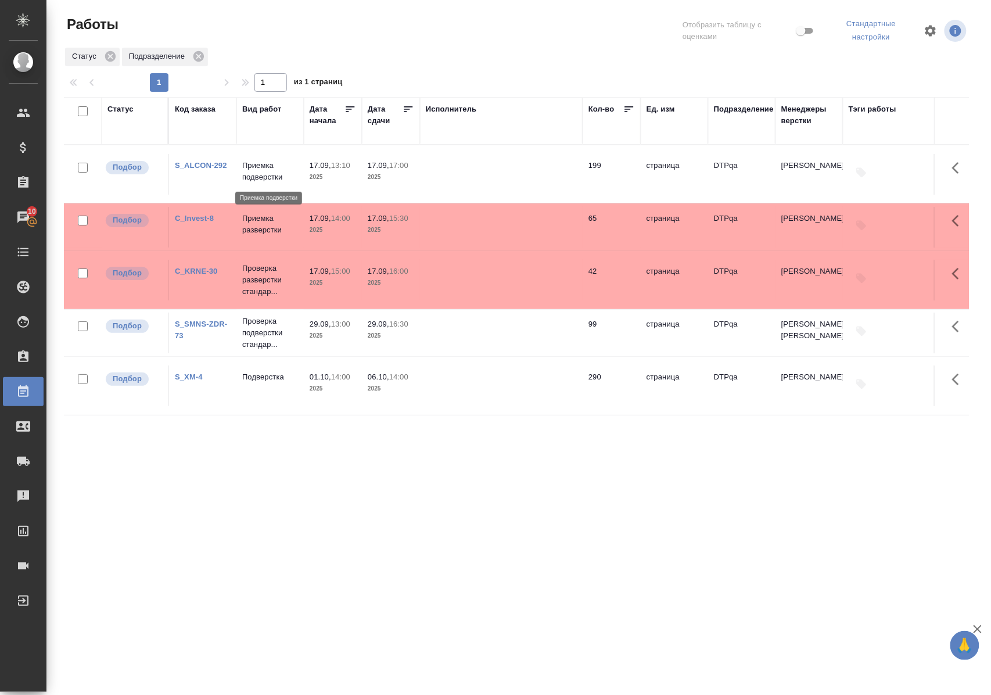
click at [256, 179] on p "Приемка подверстки" at bounding box center [270, 171] width 56 height 23
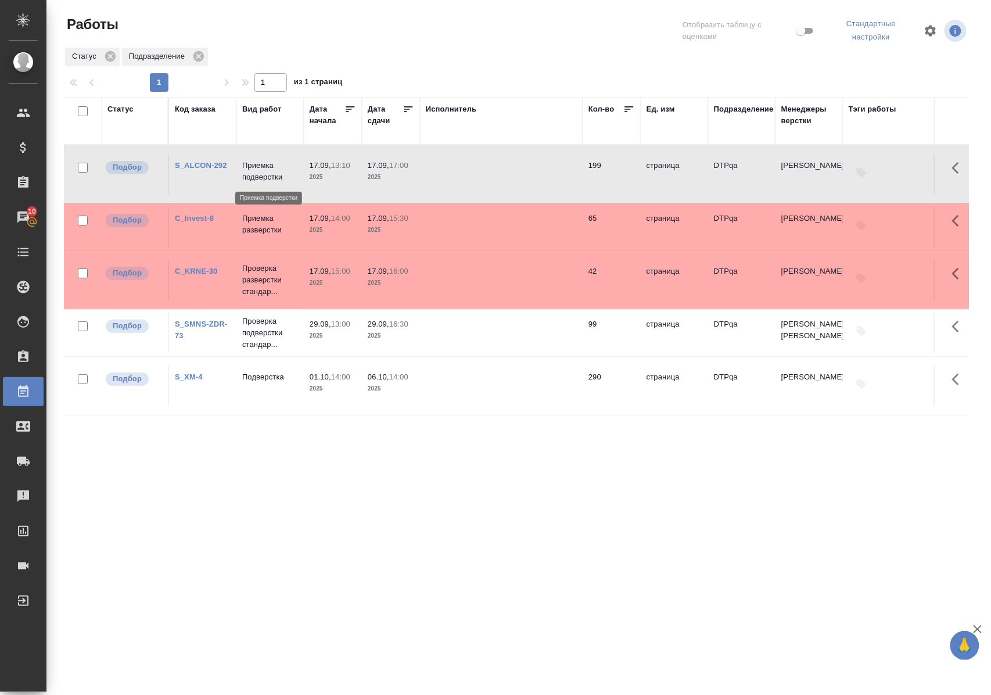
click at [256, 179] on p "Приемка подверстки" at bounding box center [270, 171] width 56 height 23
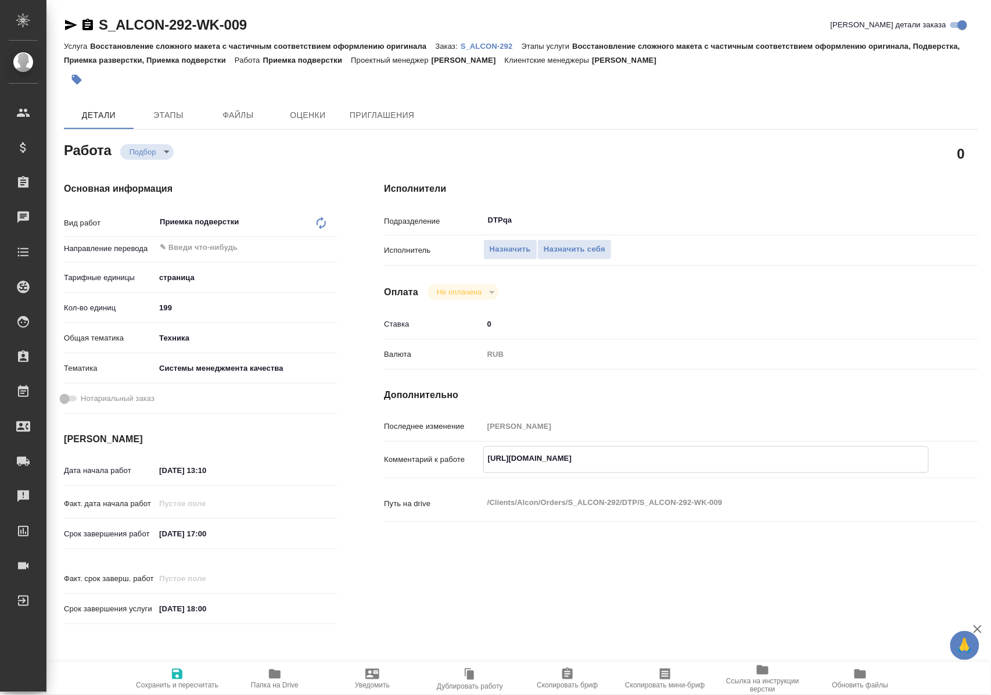
drag, startPoint x: 486, startPoint y: 458, endPoint x: 751, endPoint y: 468, distance: 265.1
click at [751, 468] on textarea "[URL][DOMAIN_NAME]" at bounding box center [706, 458] width 444 height 20
click at [573, 249] on span "Назначить себя" at bounding box center [575, 249] width 62 height 13
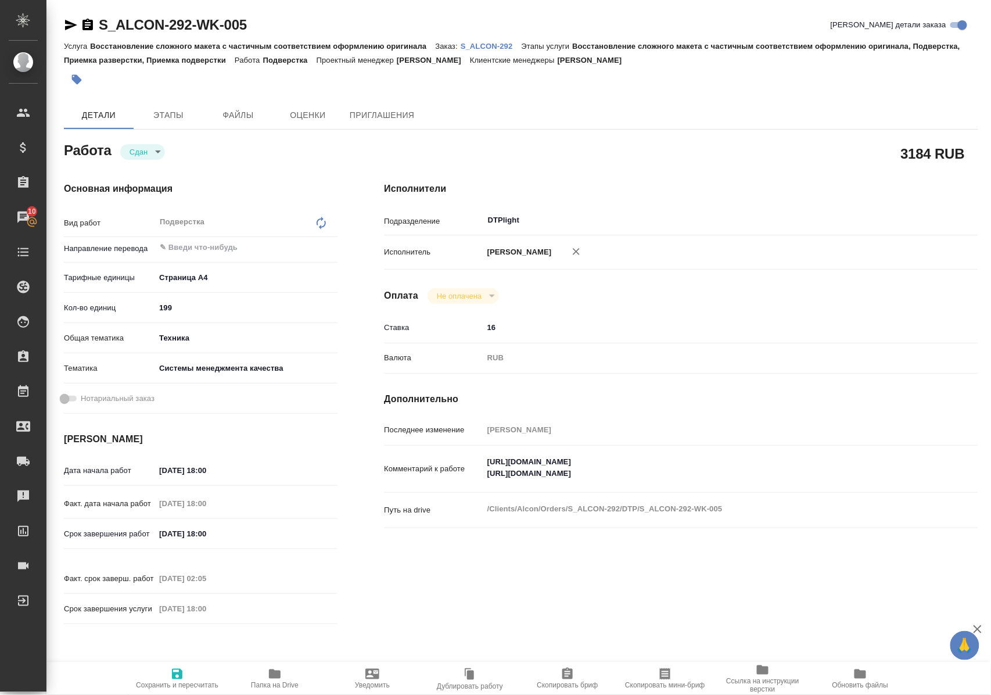
click at [488, 44] on p "S_ALCON-292" at bounding box center [491, 46] width 61 height 9
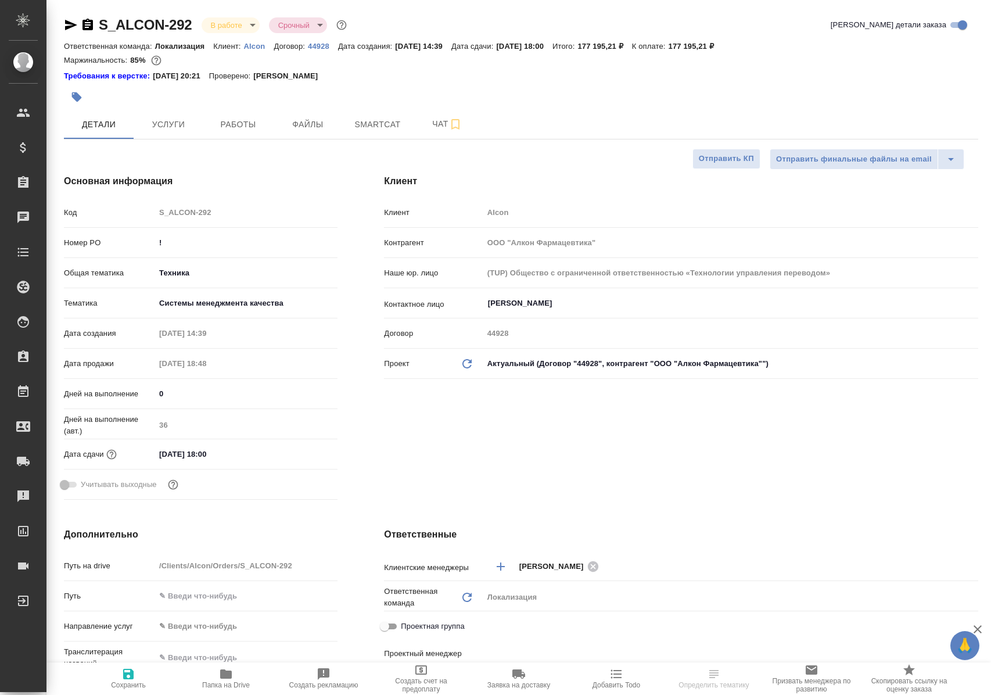
select select "RU"
type input "[PERSON_NAME]"
click at [245, 125] on span "Работы" at bounding box center [238, 124] width 56 height 15
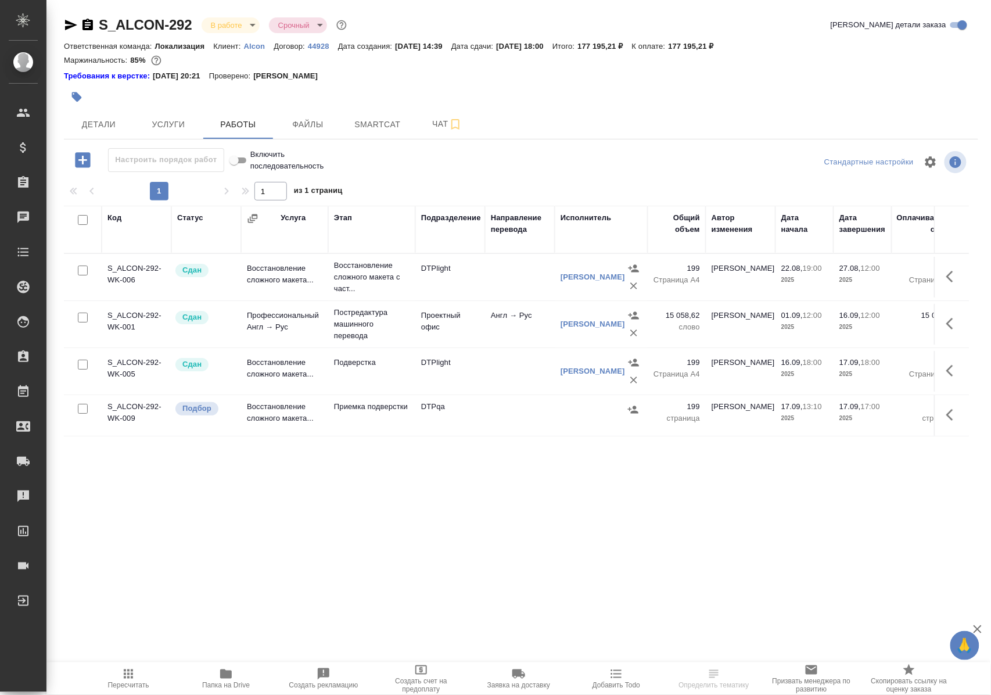
click at [282, 288] on td "Восстановление сложного макета..." at bounding box center [284, 277] width 87 height 41
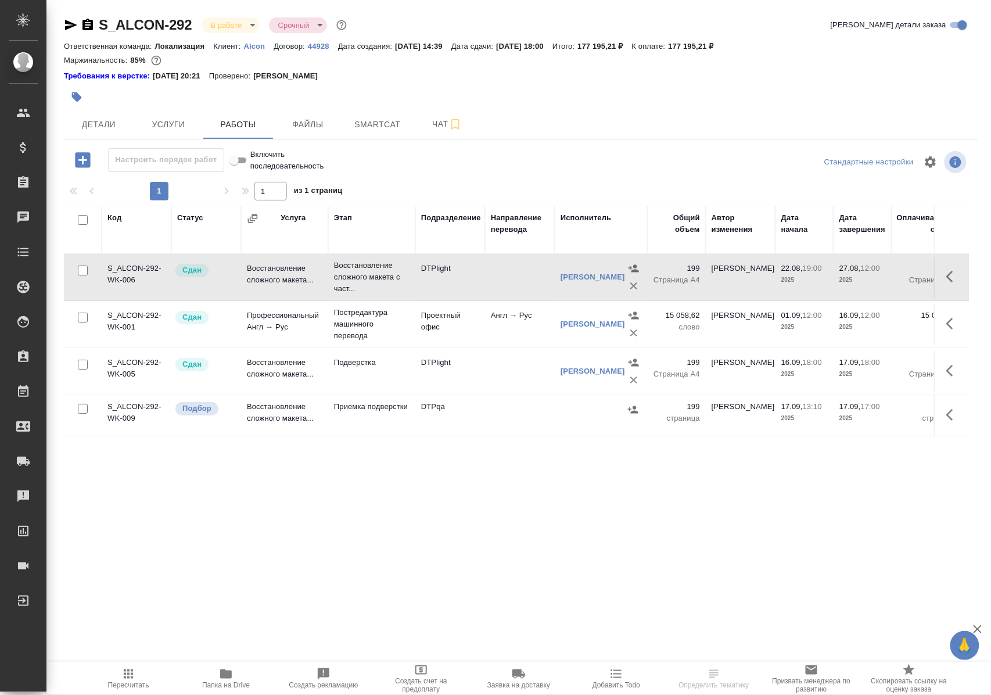
click at [282, 288] on td "Восстановление сложного макета..." at bounding box center [284, 277] width 87 height 41
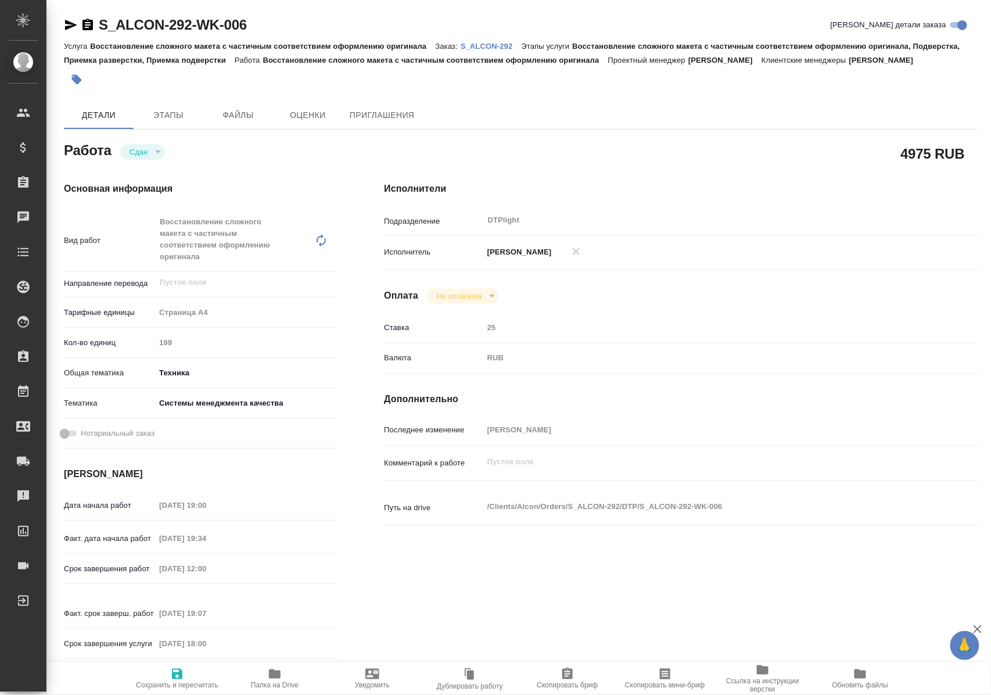
click at [279, 679] on icon "button" at bounding box center [275, 674] width 14 height 14
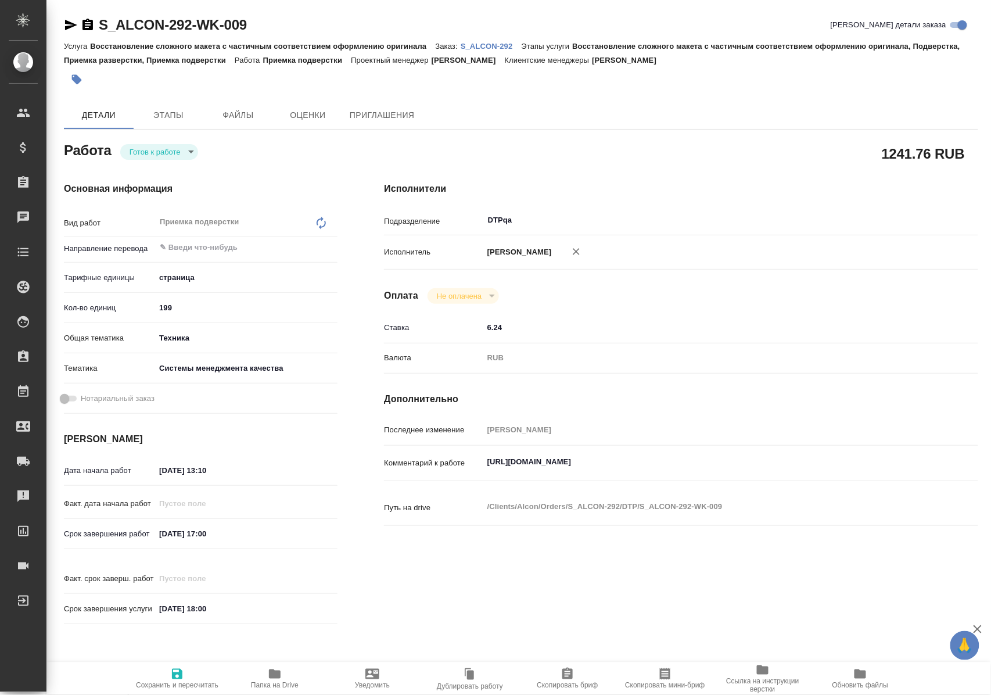
click at [153, 145] on body "🙏 .cls-1 fill:#fff; AWATERA Polushina Alena Клиенты Спецификации Заказы Чаты To…" at bounding box center [495, 347] width 991 height 695
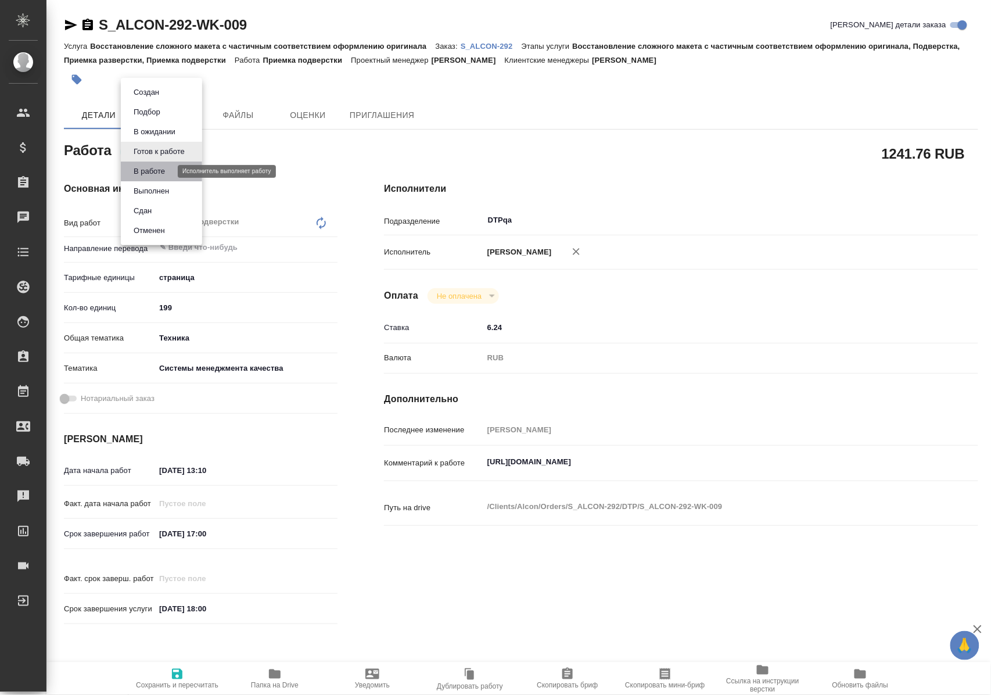
click at [158, 168] on button "В работе" at bounding box center [149, 171] width 38 height 13
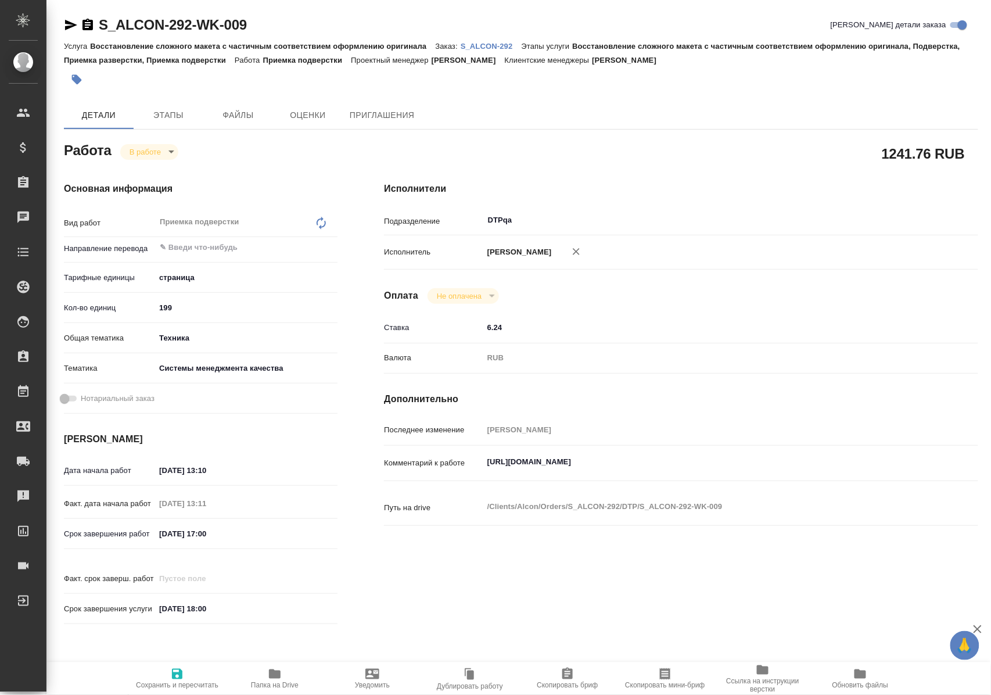
type textarea "x"
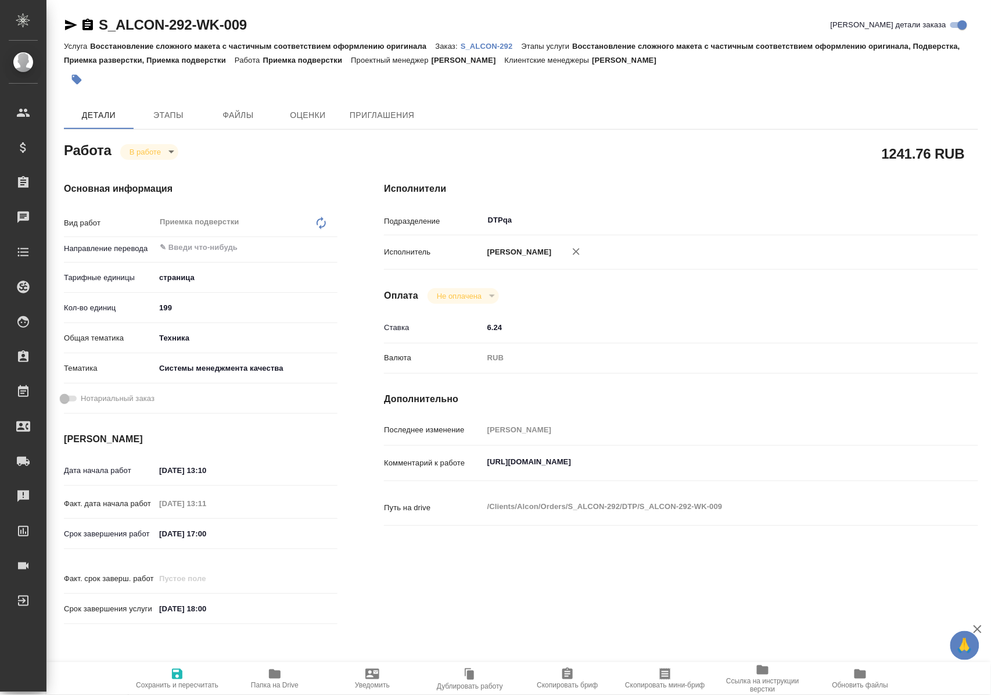
type textarea "x"
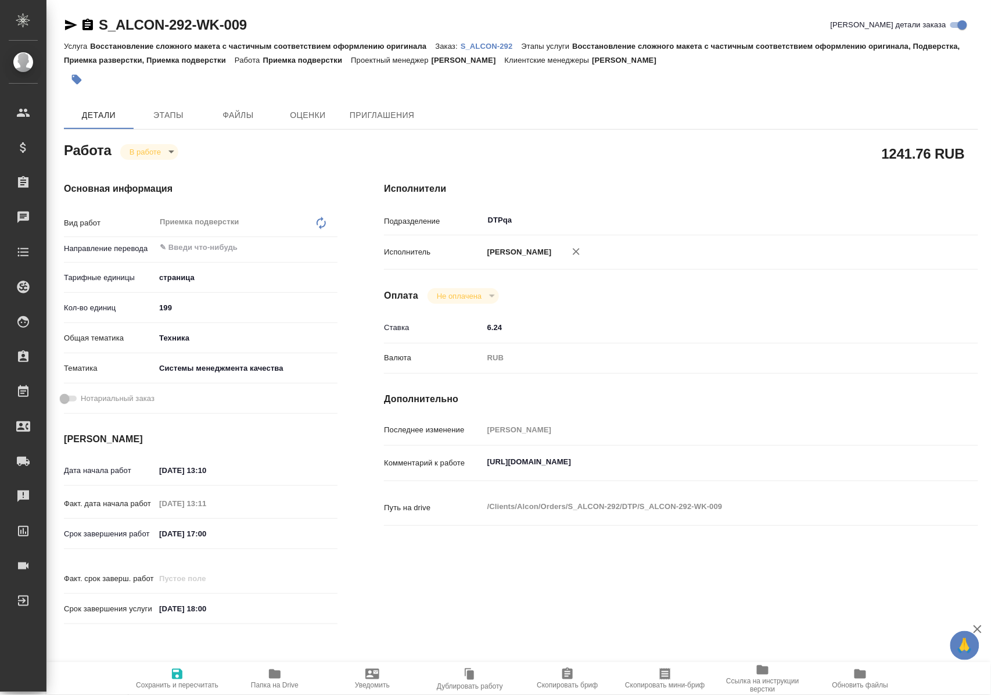
type textarea "x"
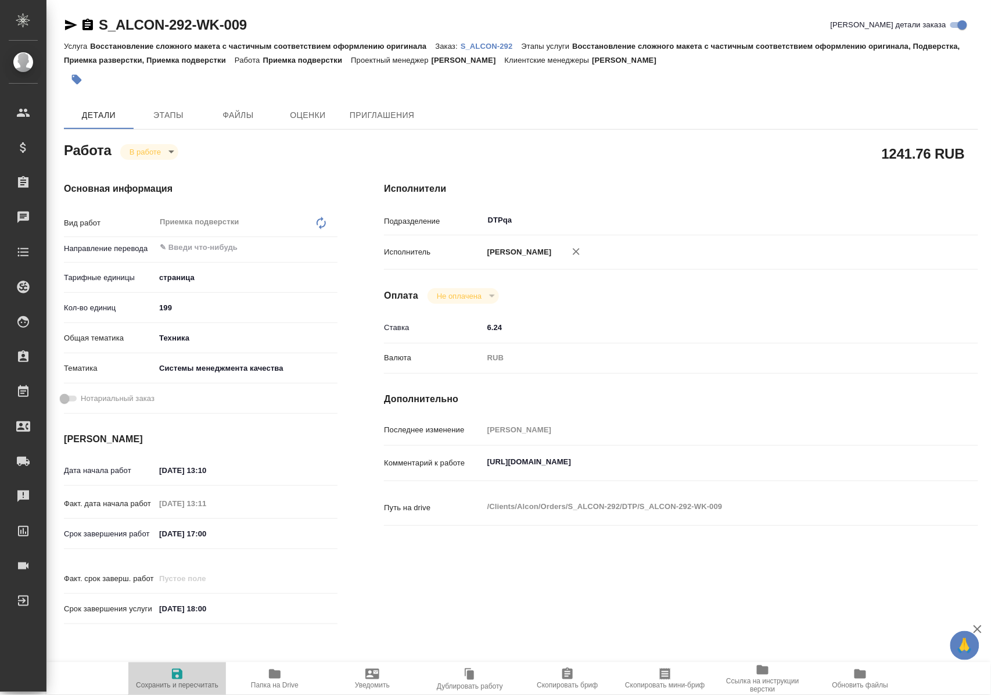
drag, startPoint x: 181, startPoint y: 670, endPoint x: 272, endPoint y: 555, distance: 146.3
click at [180, 670] on icon "button" at bounding box center [177, 674] width 10 height 10
type textarea "x"
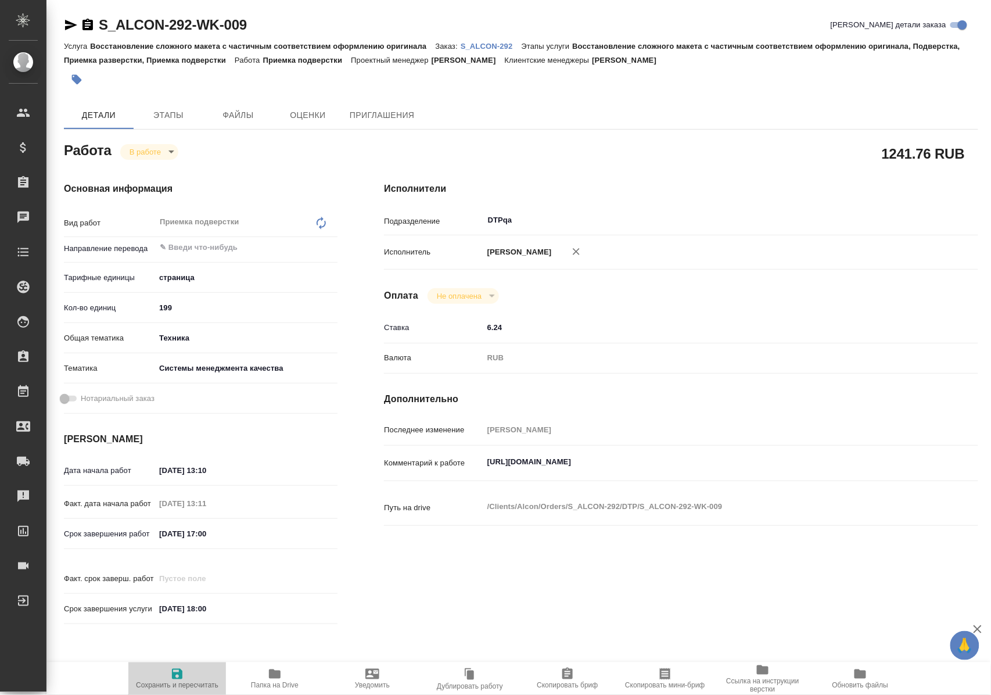
type textarea "x"
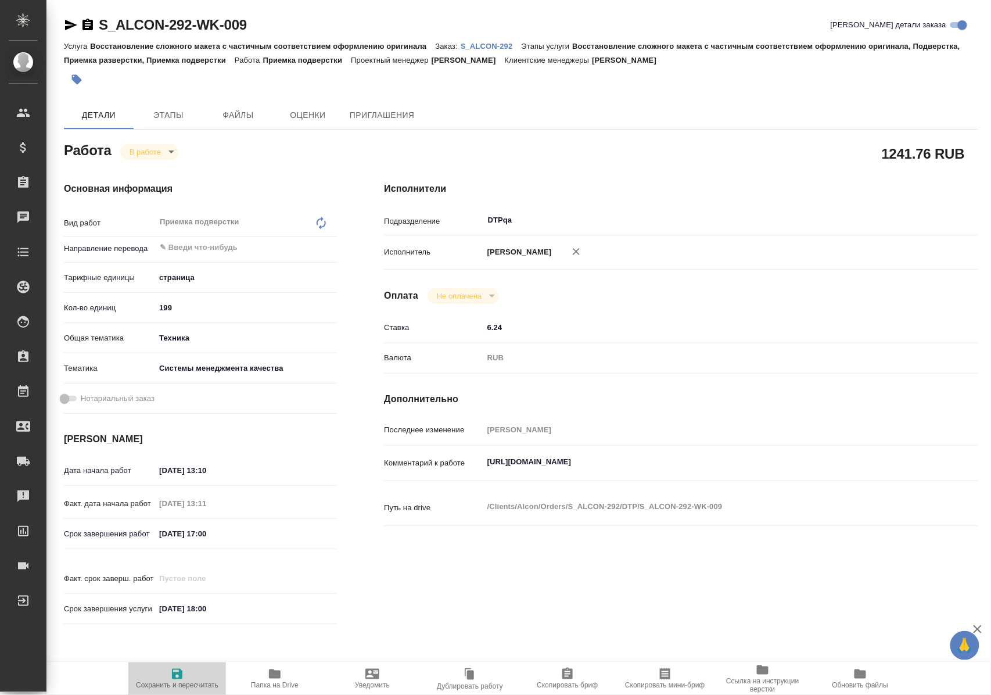
type textarea "x"
type input "inProgress"
type textarea "Приемка подверстки"
type textarea "x"
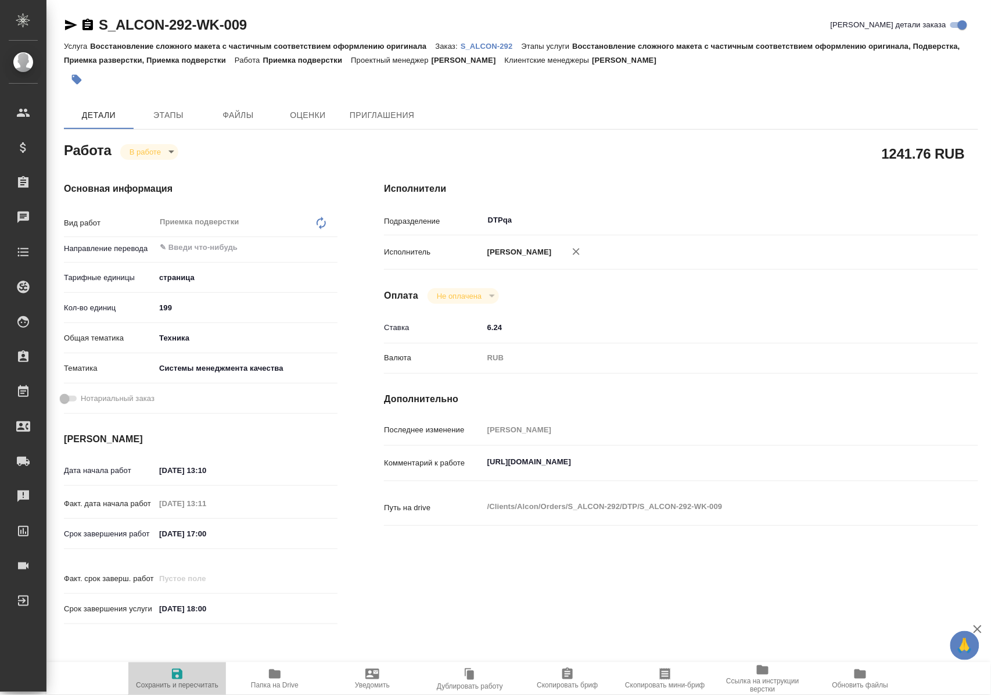
type input "5a8b1489cc6b4906c91bfdb2"
type input "199"
type input "tech"
type input "614984d8deb28370d38bb28f"
type input "17.09.2025 13:10"
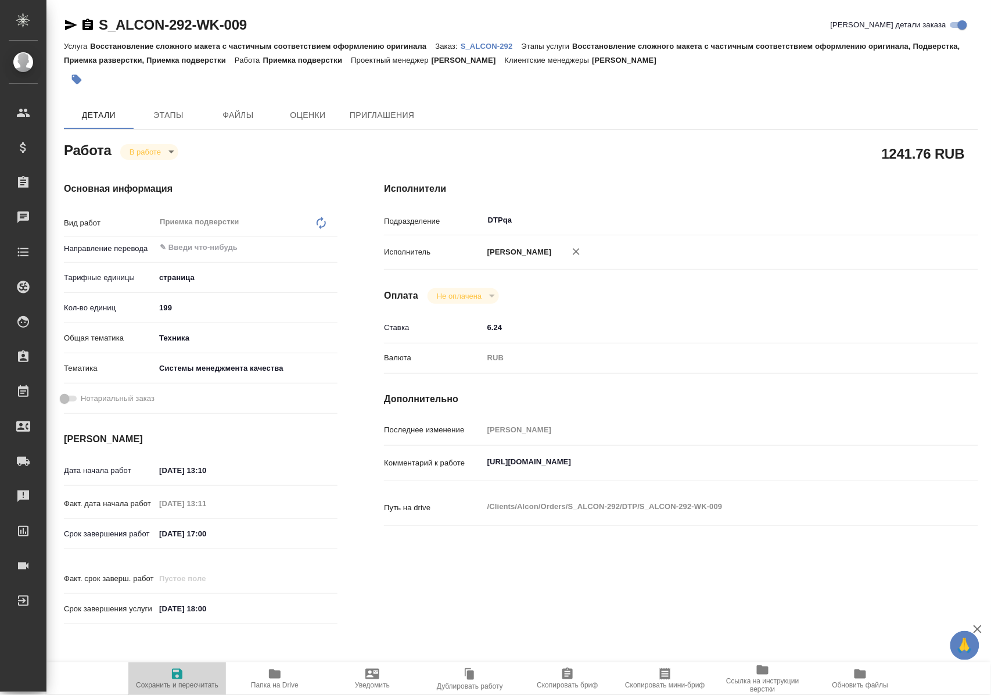
type input "17.09.2025 13:11"
type input "17.09.2025 17:00"
type input "[DATE] 18:00"
type input "DTPqa"
type input "notPayed"
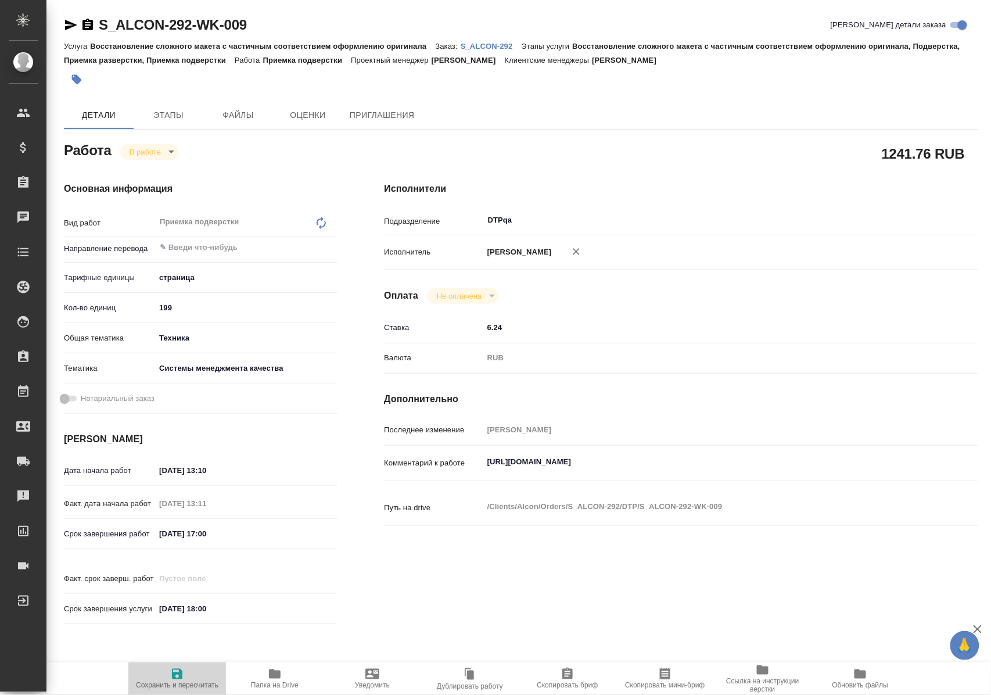
type input "6.24"
type input "RUB"
type input "Полушина Алена"
type textarea "https://tera.awatera.com/Work/68a84a9ab2a74bc6a4a414ea/"
type textarea "x"
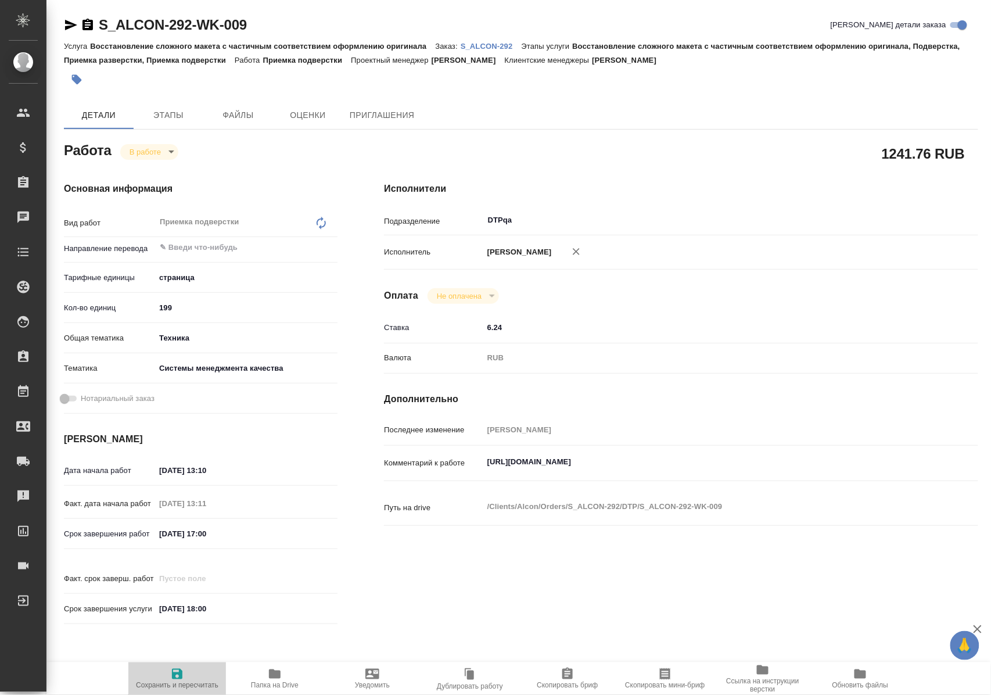
type textarea "/Clients/Alcon/Orders/S_ALCON-292/DTP/S_ALCON-292-WK-009"
type textarea "x"
type input "S_ALCON-292"
type input "!"
type input "Восстановление сложного макета с частичным соответствием оформлению оригинала"
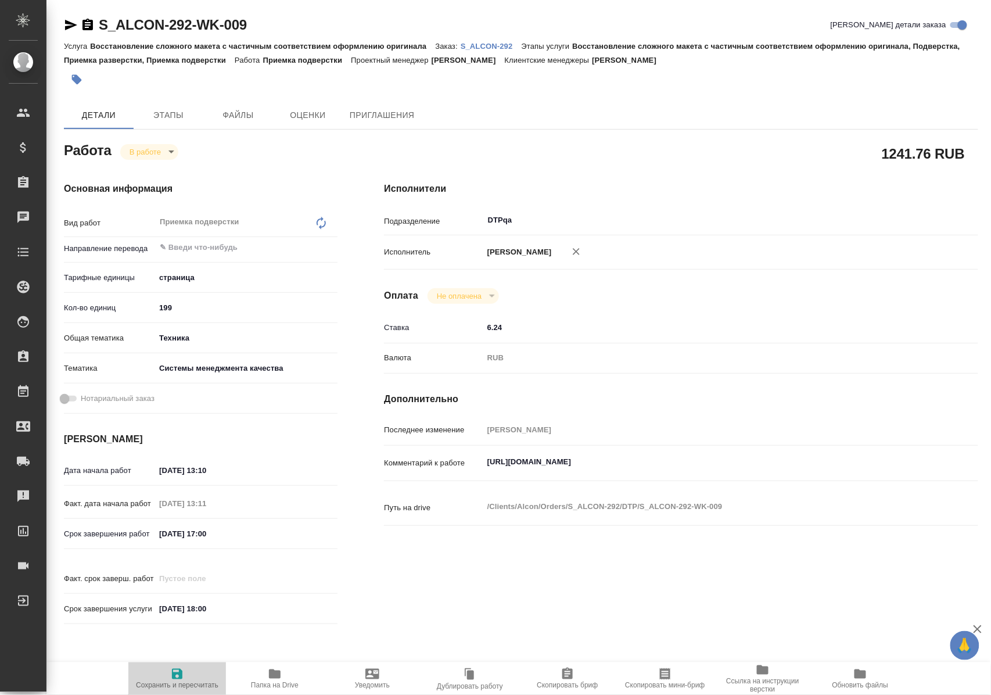
type input "Восстановление сложного макета с частичным соответствием оформлению оригинала, …"
type input "[PERSON_NAME]"
type input "/Clients/Alcon/Orders/S_ALCON-292"
type textarea "x"
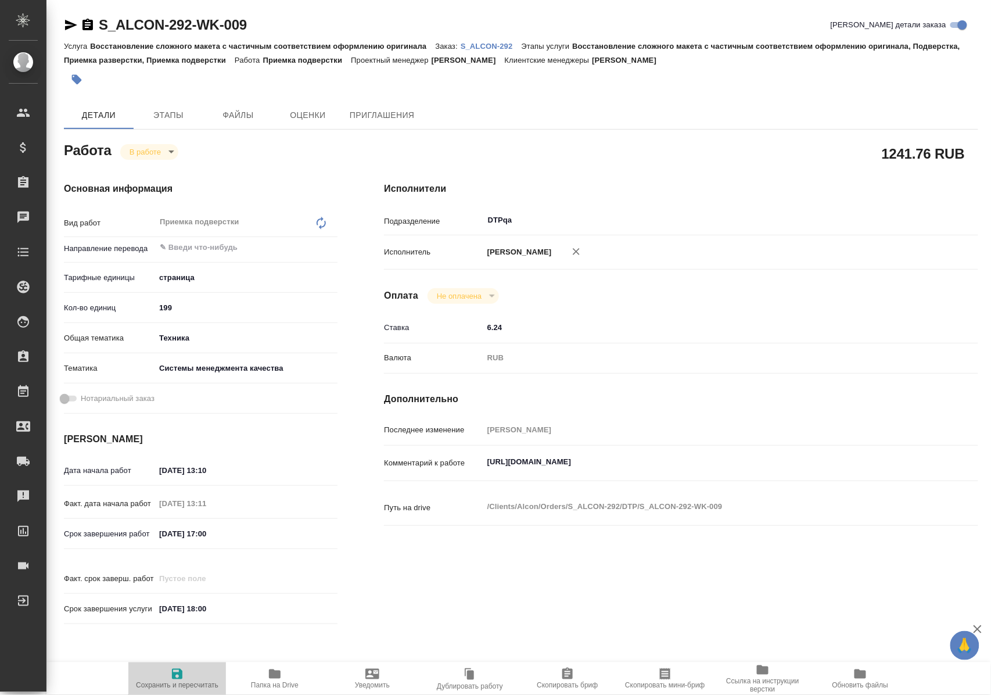
type textarea "Можно попросить вас взять в перевод SDS во вложении. Перевод нужен к [DATE]. По…"
type textarea "x"
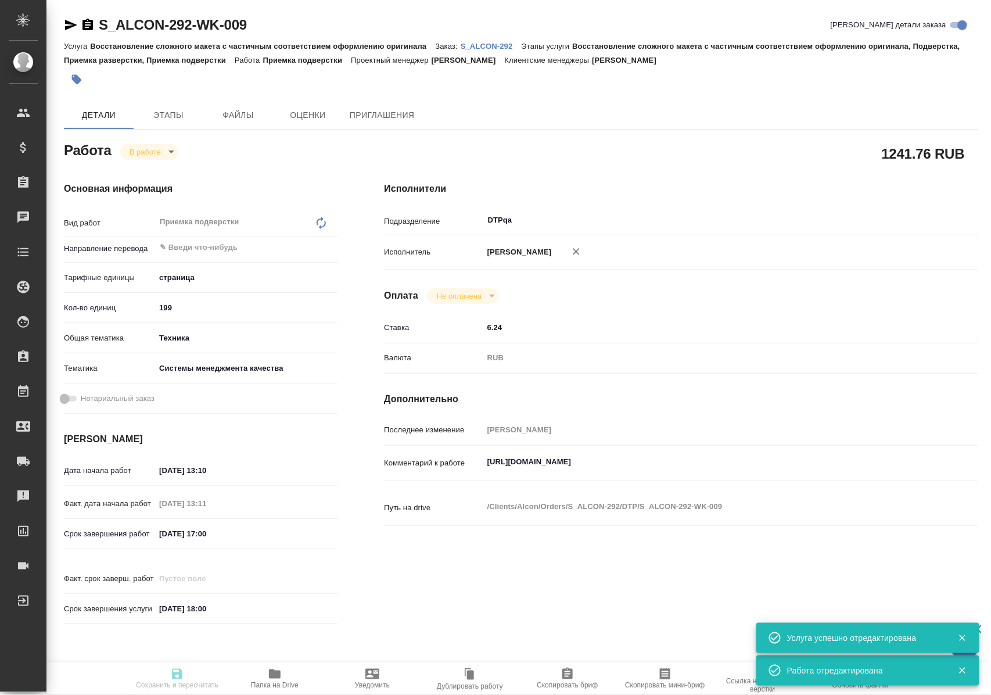
type textarea "x"
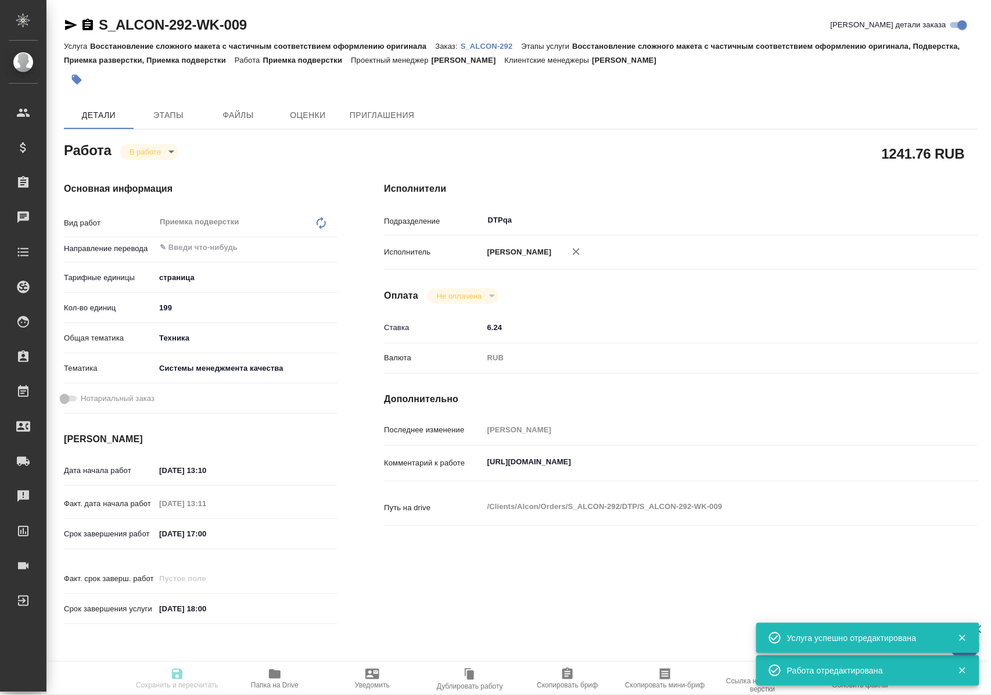
type textarea "x"
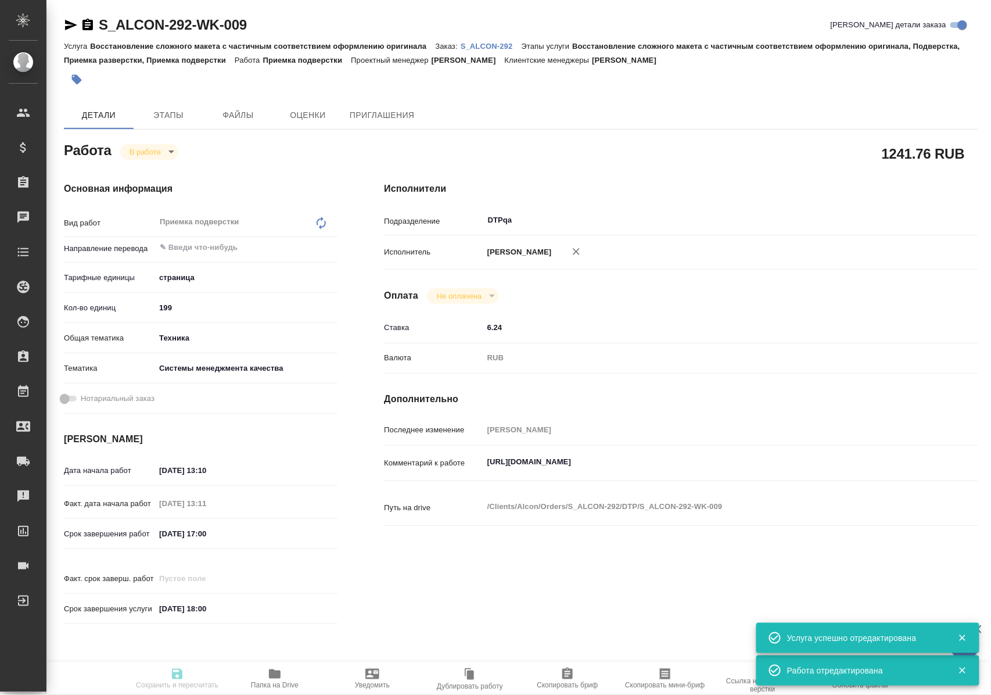
type textarea "x"
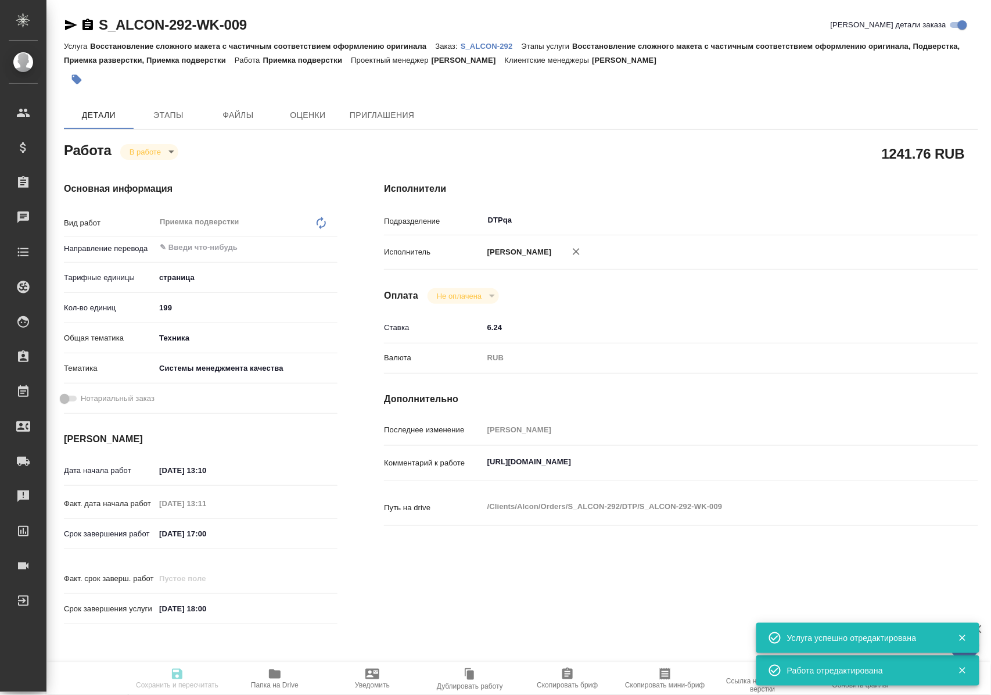
type input "inProgress"
type textarea "Приемка подверстки"
type textarea "x"
type input "5a8b1489cc6b4906c91bfdb2"
type input "199"
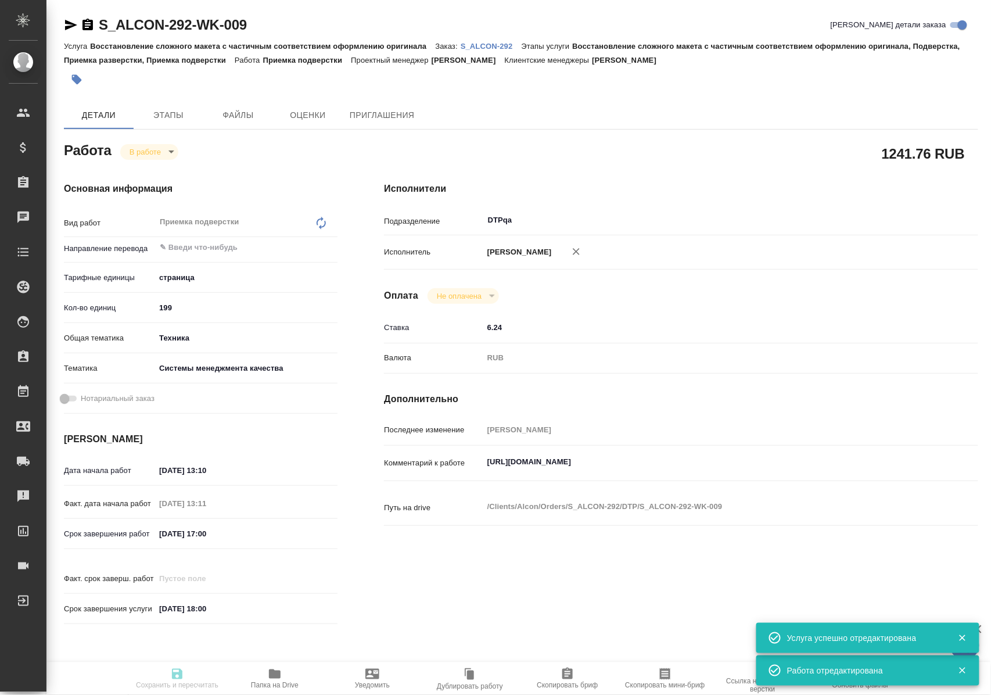
type input "tech"
type input "614984d8deb28370d38bb28f"
type input "17.09.2025 13:10"
type input "17.09.2025 13:11"
type input "17.09.2025 17:00"
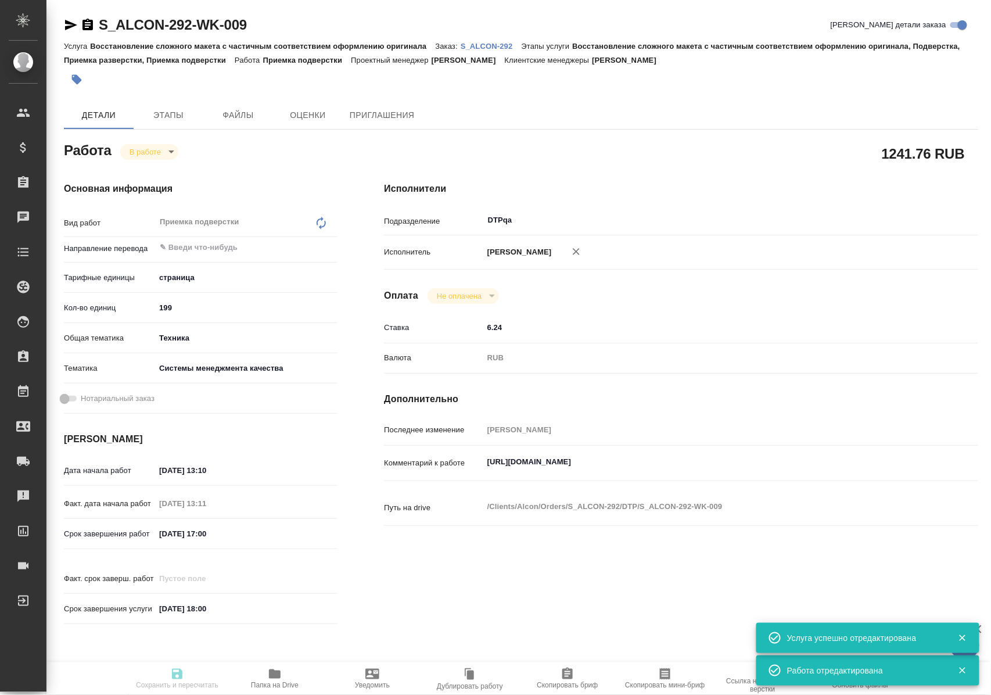
type input "[DATE] 18:00"
type input "DTPqa"
type input "notPayed"
type input "6.24"
type input "RUB"
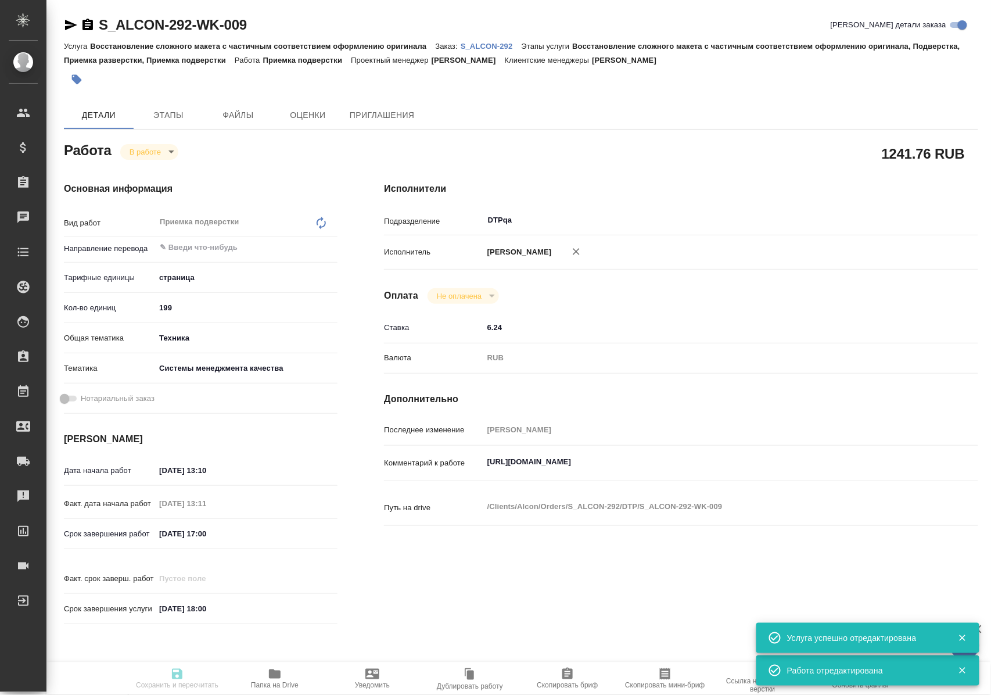
type input "Полушина Алена"
type textarea "https://tera.awatera.com/Work/68a84a9ab2a74bc6a4a414ea/"
type textarea "x"
type textarea "/Clients/Alcon/Orders/S_ALCON-292/DTP/S_ALCON-292-WK-009"
type textarea "x"
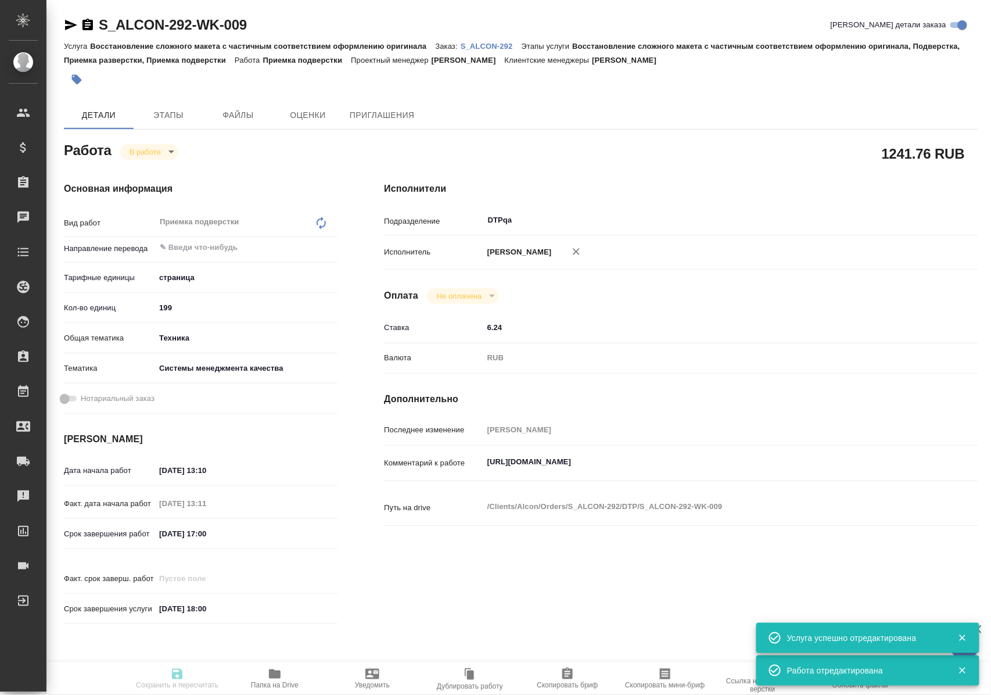
type input "S_ALCON-292"
type input "!"
type input "Восстановление сложного макета с частичным соответствием оформлению оригинала"
type input "Восстановление сложного макета с частичным соответствием оформлению оригинала, …"
type input "[PERSON_NAME]"
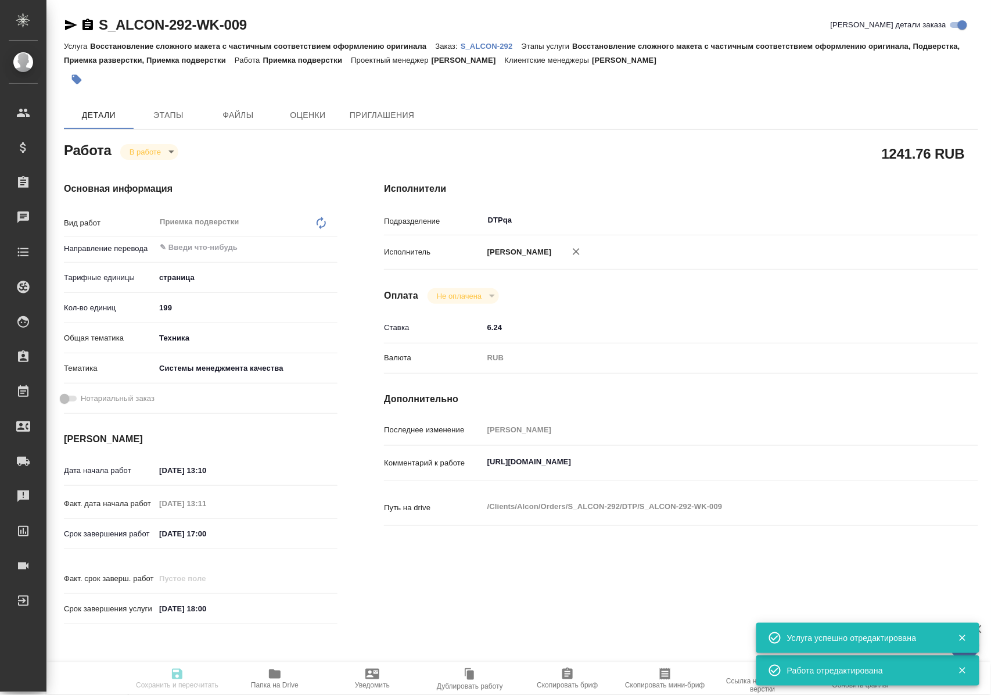
type input "[PERSON_NAME]"
type input "/Clients/Alcon/Orders/S_ALCON-292"
type textarea "x"
type textarea "Можно попросить вас взять в перевод SDS во вложении. Перевод нужен к [DATE]. По…"
type textarea "x"
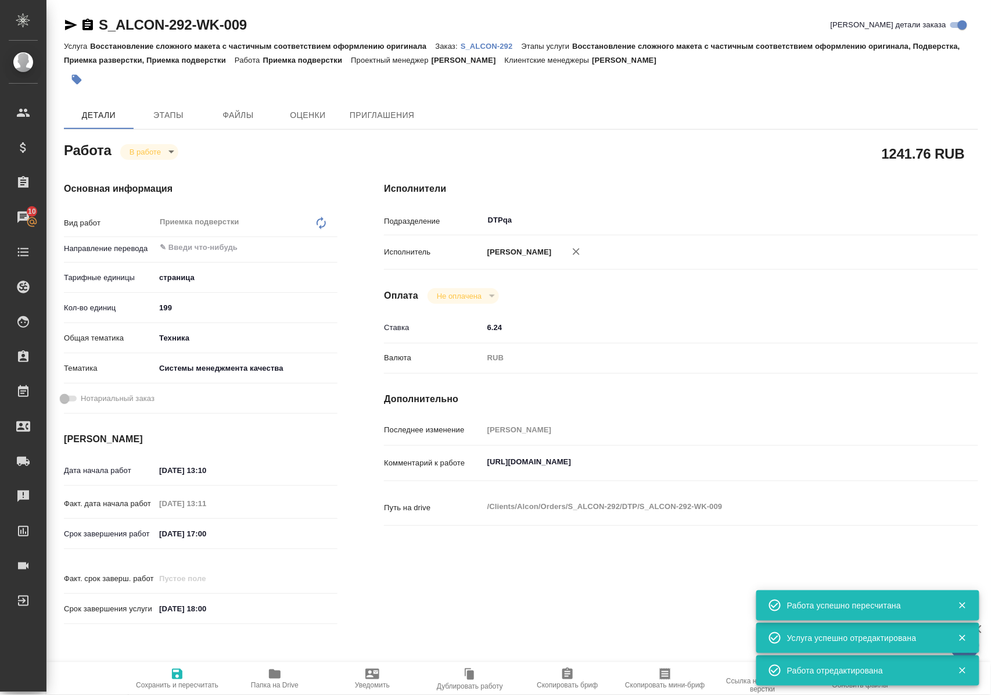
type textarea "x"
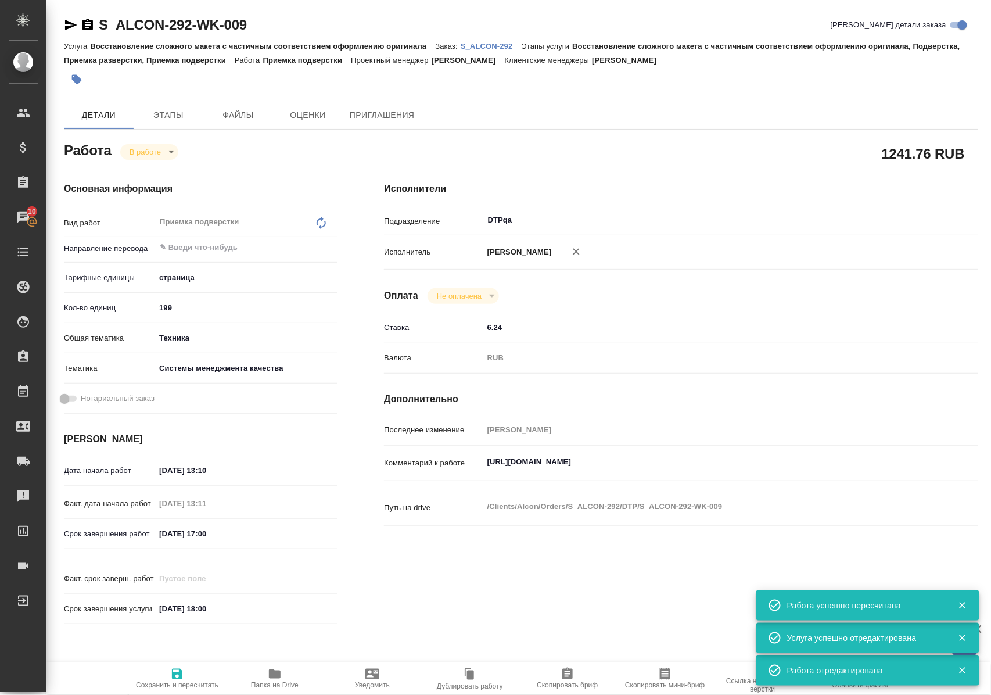
type textarea "x"
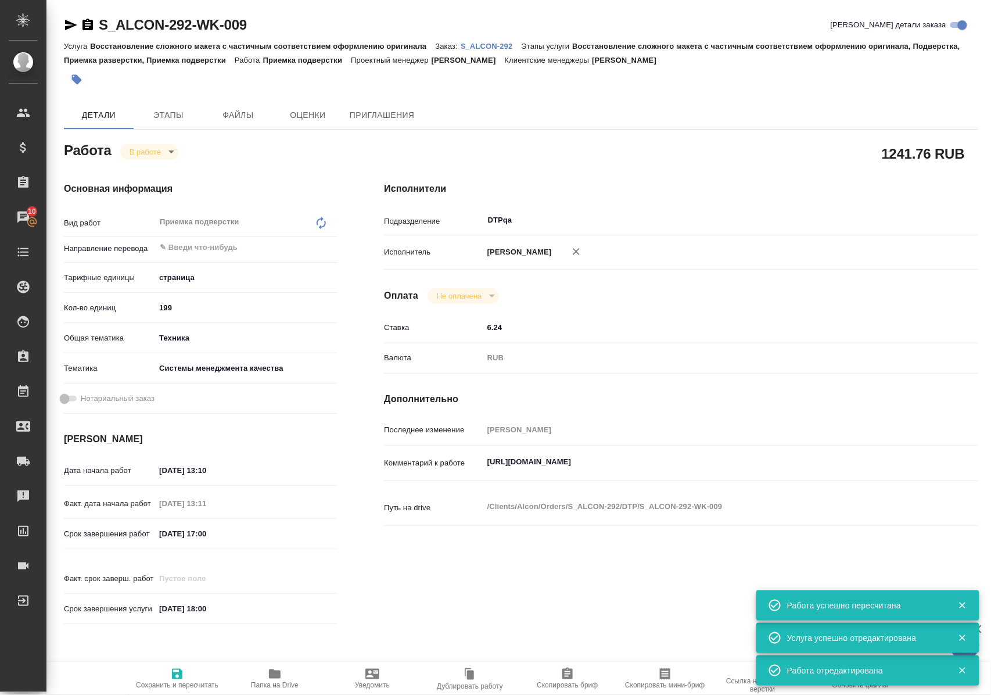
type textarea "x"
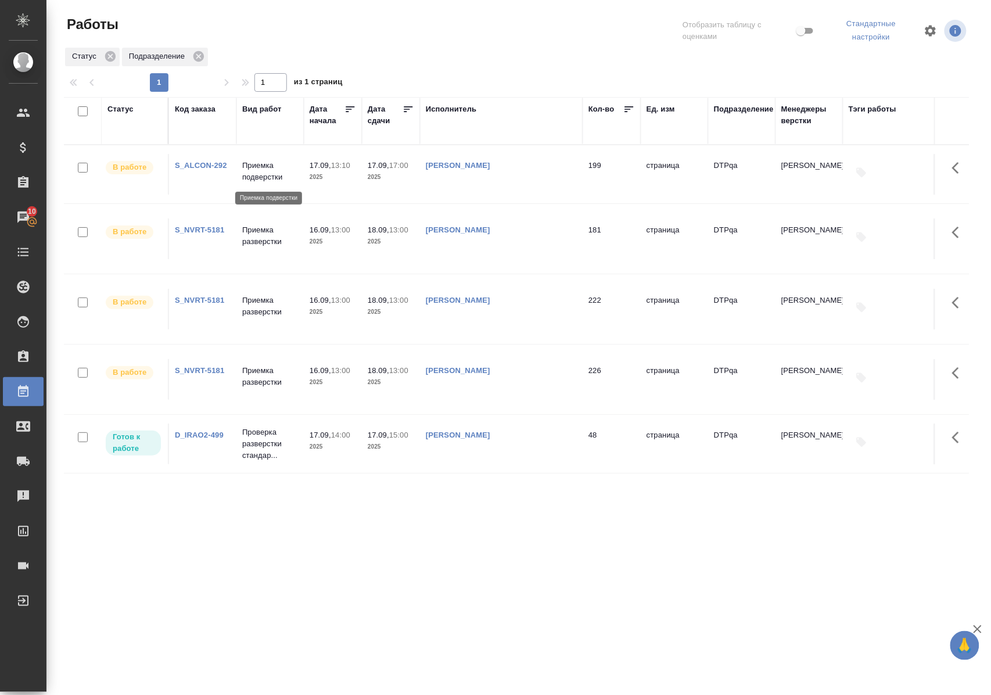
click at [272, 180] on p "Приемка подверстки" at bounding box center [270, 171] width 56 height 23
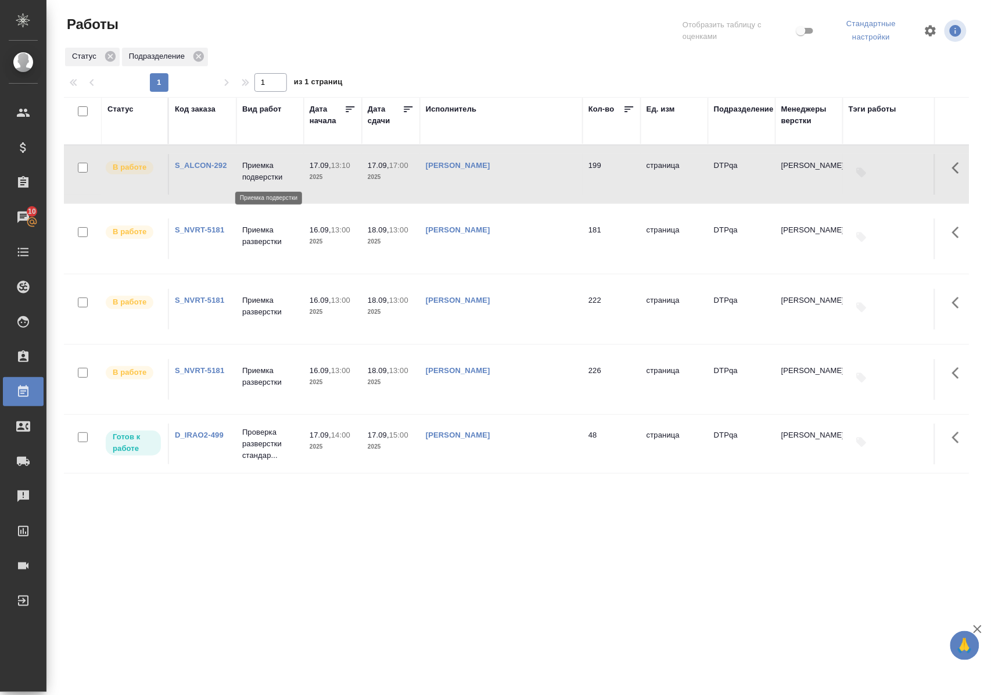
click at [272, 179] on p "Приемка подверстки" at bounding box center [270, 171] width 56 height 23
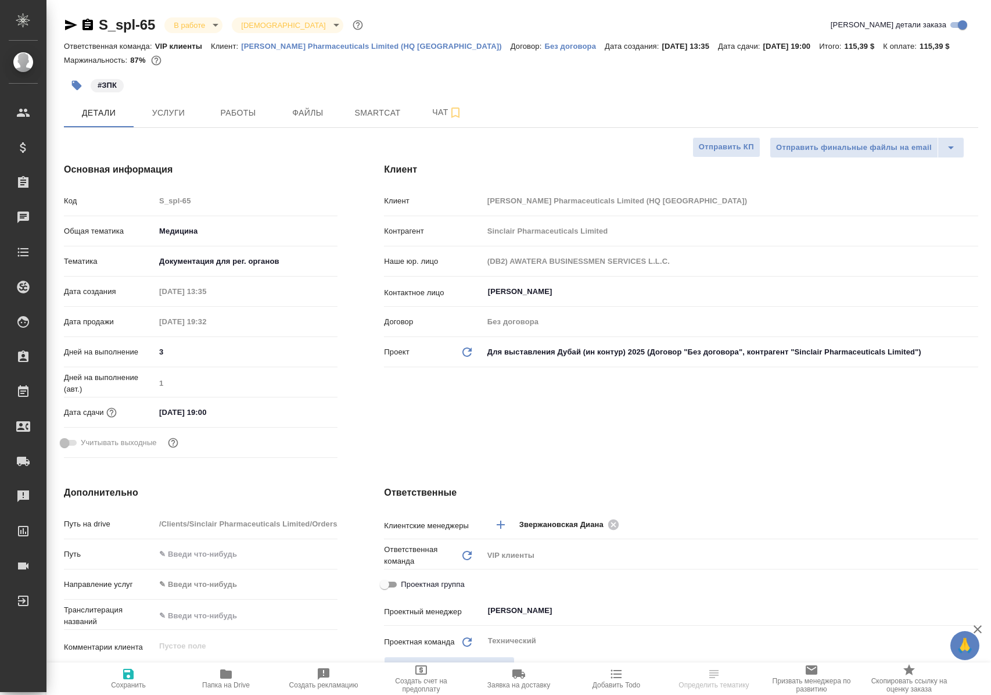
select select "RU"
click at [246, 114] on span "Работы" at bounding box center [238, 113] width 56 height 15
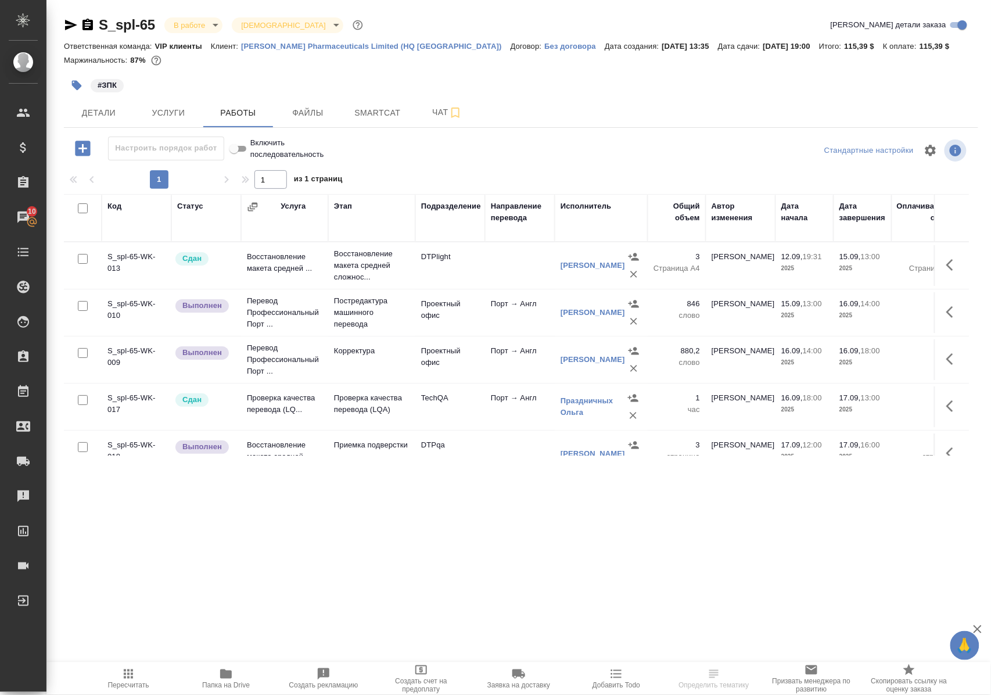
scroll to position [124, 0]
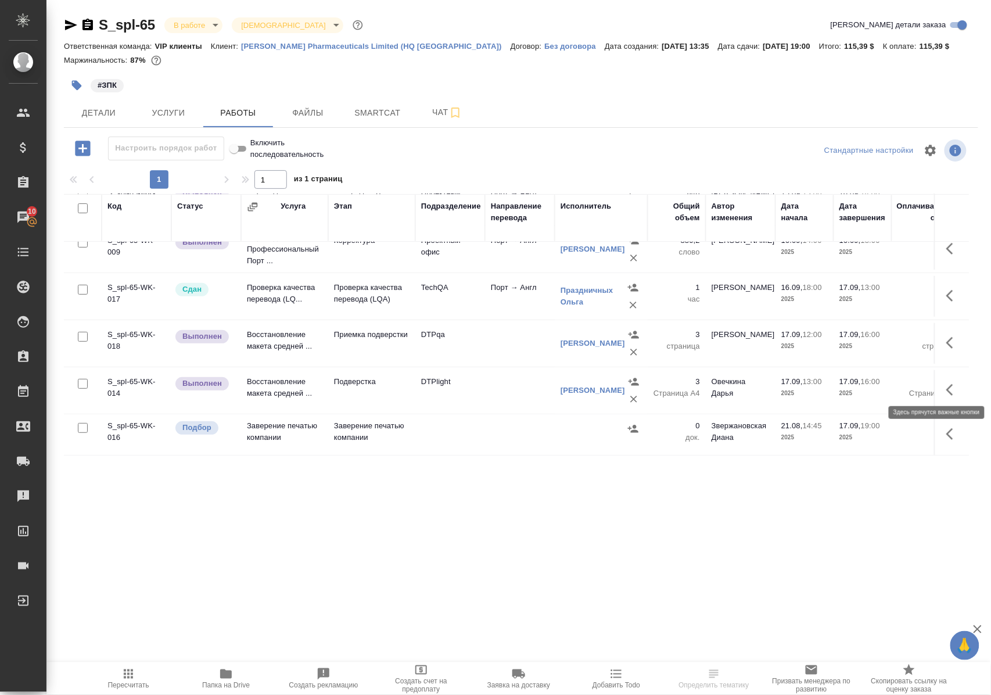
click at [946, 384] on icon "button" at bounding box center [953, 390] width 14 height 14
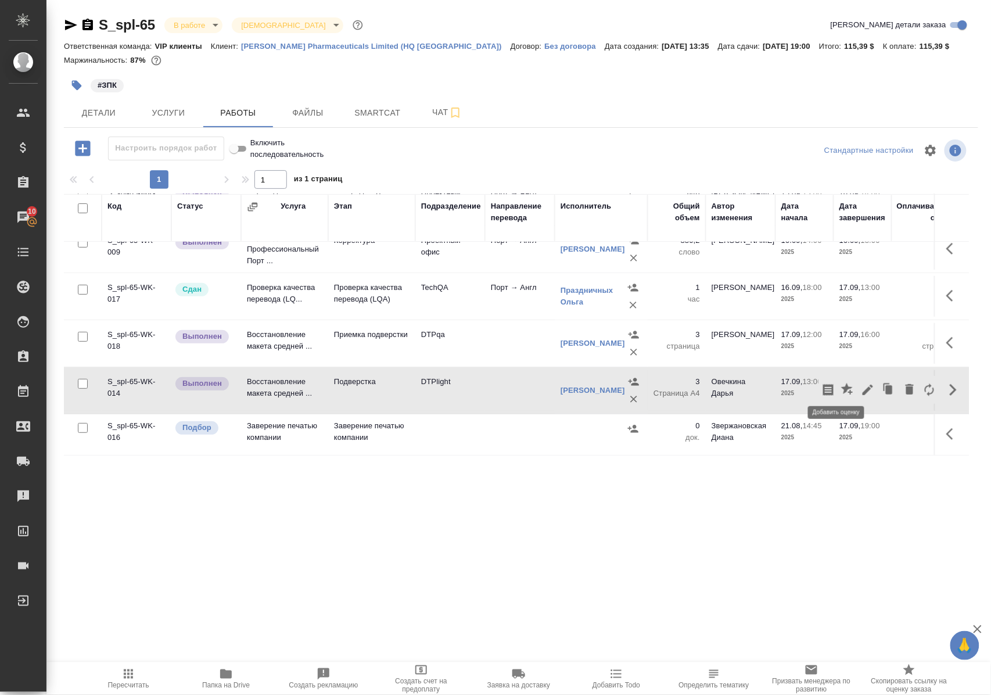
click at [841, 383] on icon "button" at bounding box center [847, 389] width 12 height 12
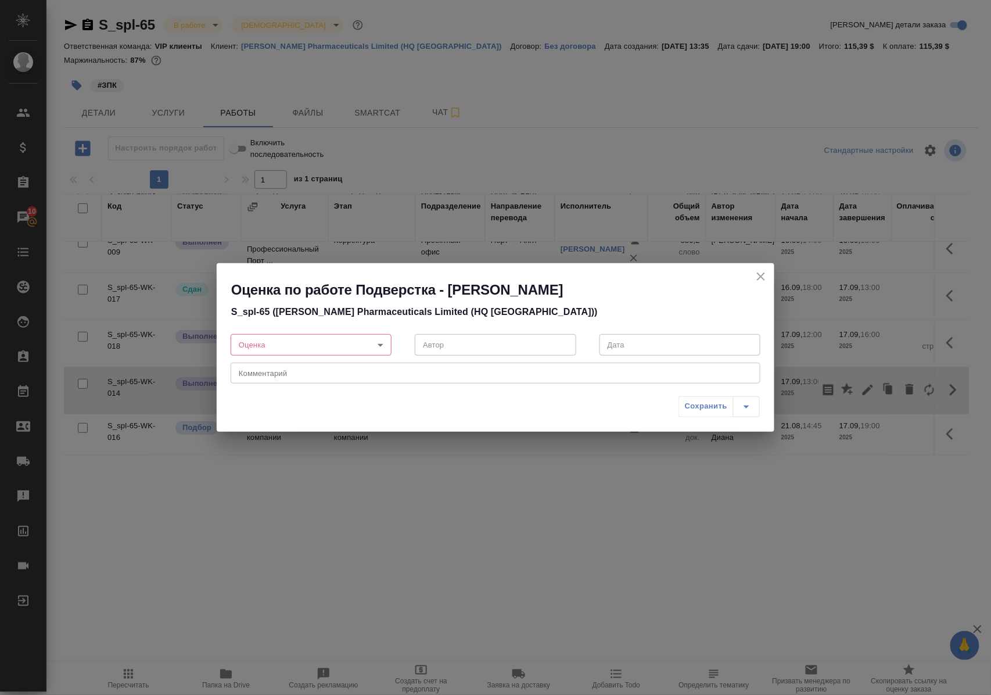
click at [381, 342] on body "🙏 .cls-1 fill:#fff; AWATERA Polushina Alena Клиенты Спецификации Заказы 10 Чаты…" at bounding box center [495, 347] width 991 height 695
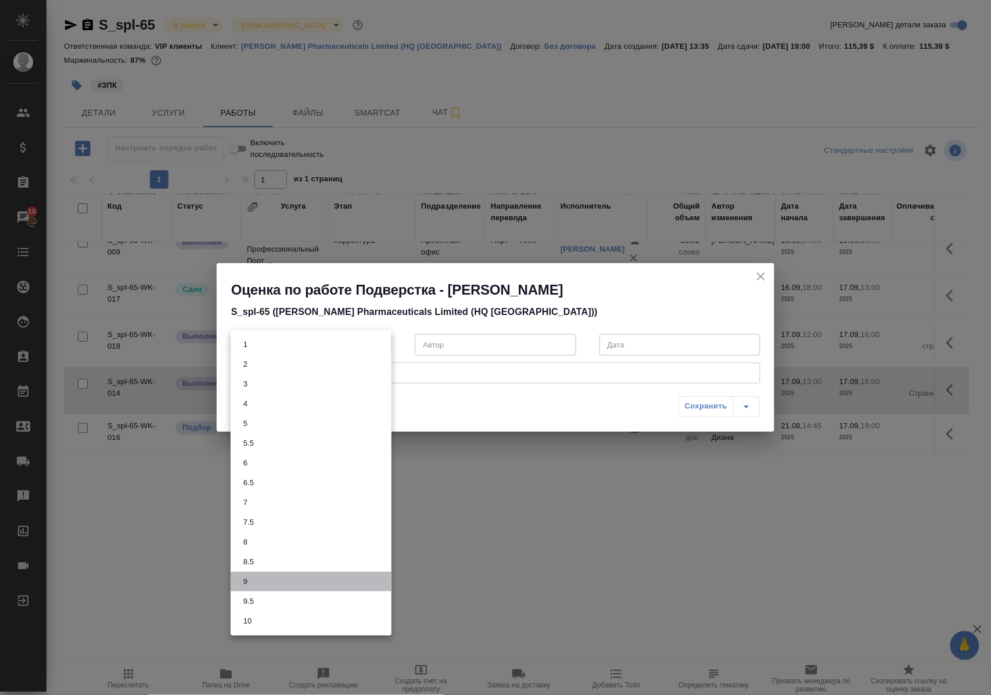
click at [260, 581] on li "9" at bounding box center [311, 582] width 161 height 20
type input "9"
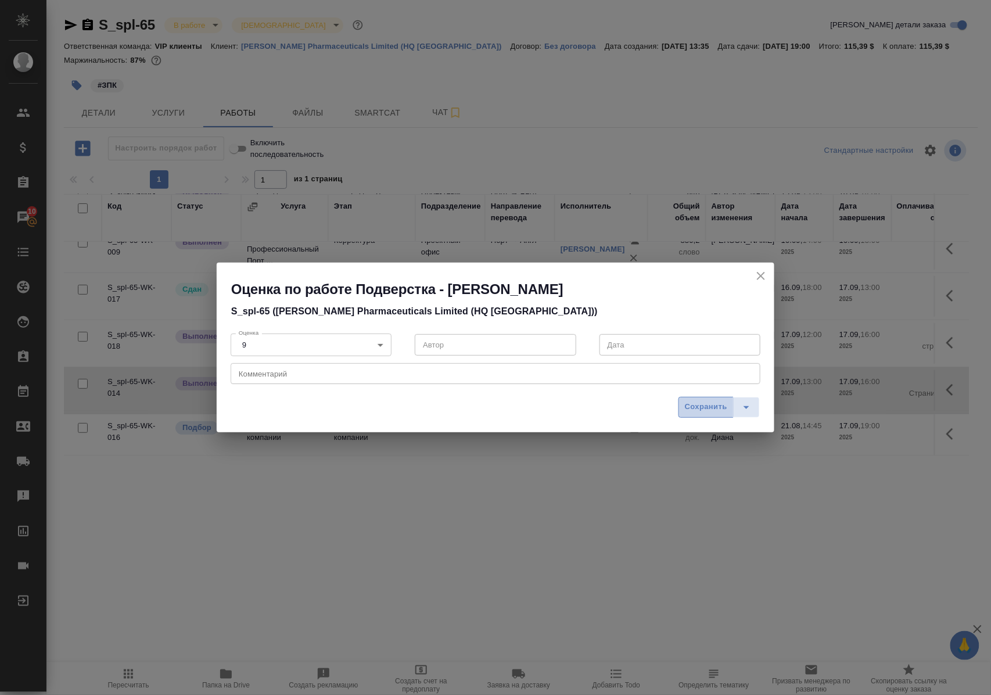
click at [715, 405] on span "Сохранить" at bounding box center [706, 406] width 42 height 13
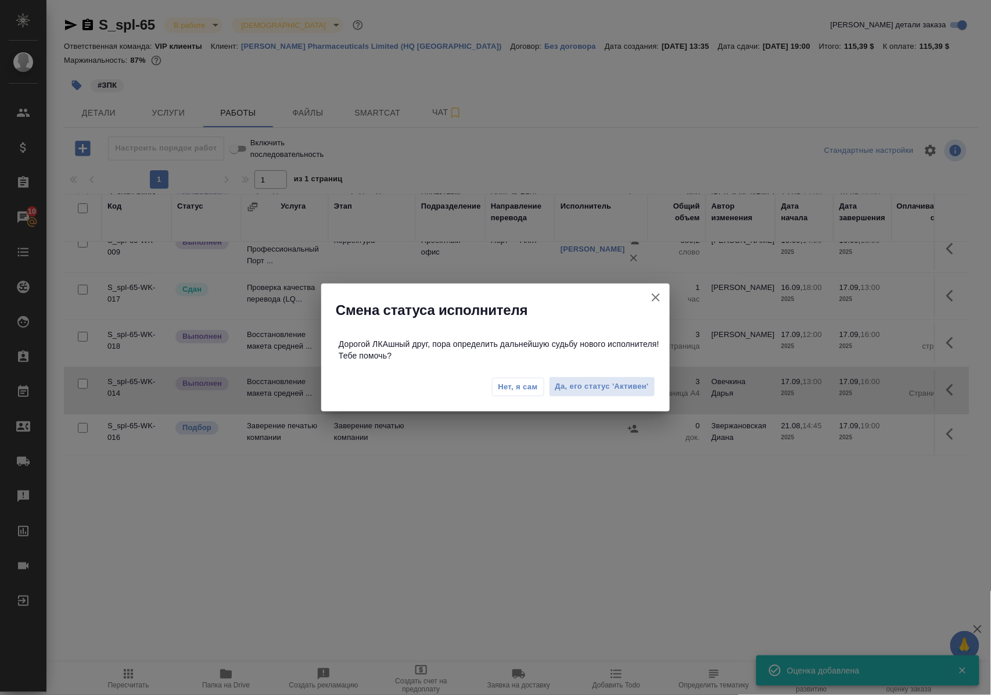
click at [654, 302] on icon "button" at bounding box center [656, 297] width 14 height 14
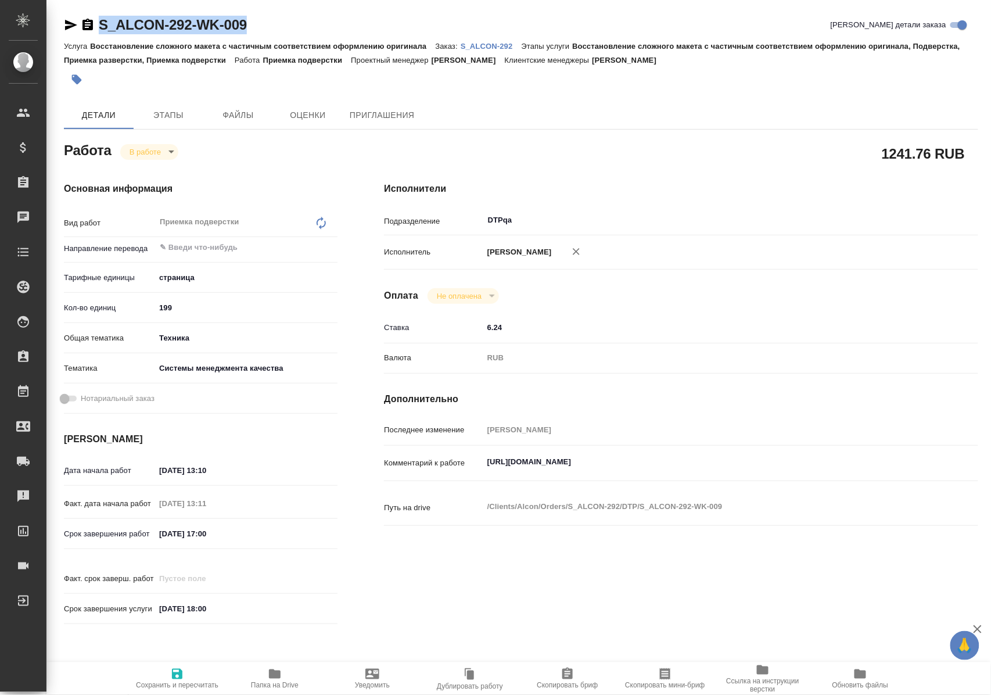
drag, startPoint x: 293, startPoint y: 27, endPoint x: 94, endPoint y: 33, distance: 198.8
click at [94, 33] on div "S_ALCON-292-WK-009 Кратко детали заказа" at bounding box center [521, 25] width 914 height 19
copy link "S_ALCON-292-WK-009"
drag, startPoint x: 486, startPoint y: 471, endPoint x: 740, endPoint y: 472, distance: 253.3
click at [740, 472] on textarea "https://tera.awatera.com/Work/68a84a9ab2a74bc6a4a414ea/" at bounding box center [706, 463] width 444 height 20
